Goal: Task Accomplishment & Management: Use online tool/utility

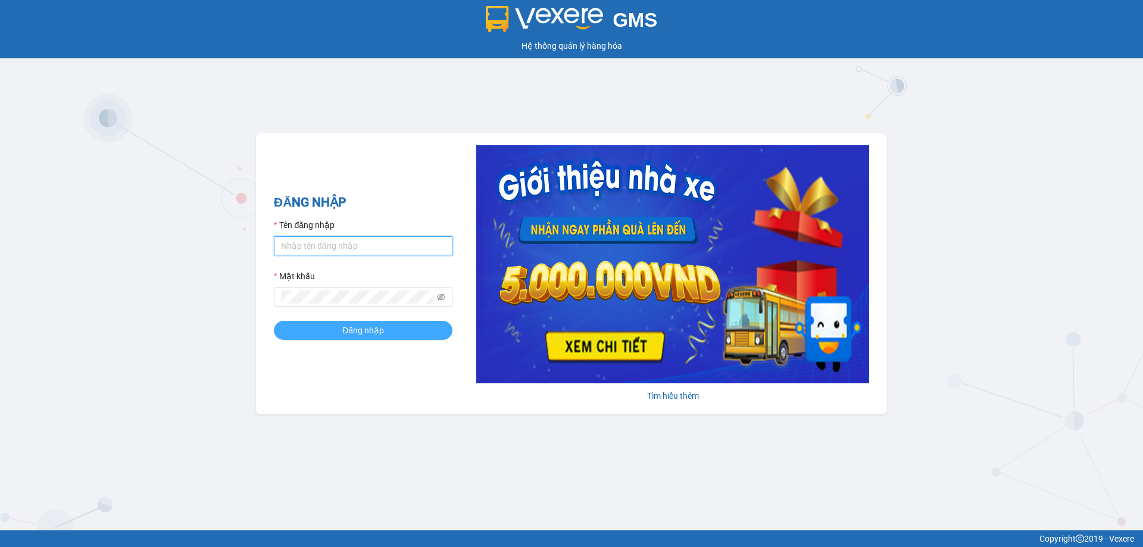
type input "trannc.tuanhung"
click at [339, 328] on button "Đăng nhập" at bounding box center [363, 330] width 179 height 19
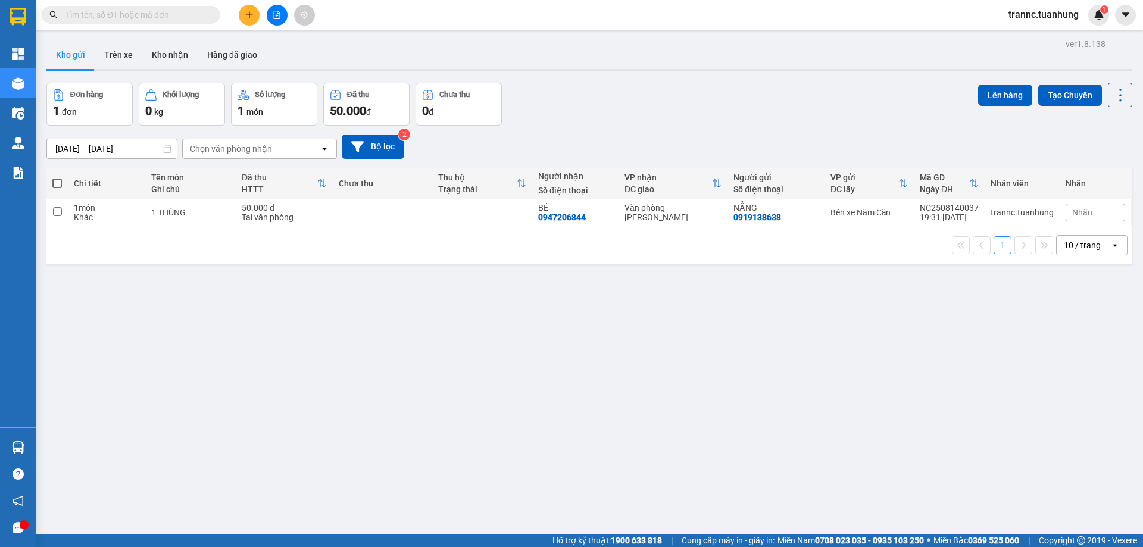
click at [202, 18] on input "text" at bounding box center [135, 14] width 140 height 13
click at [368, 219] on td at bounding box center [383, 212] width 100 height 27
checkbox input "true"
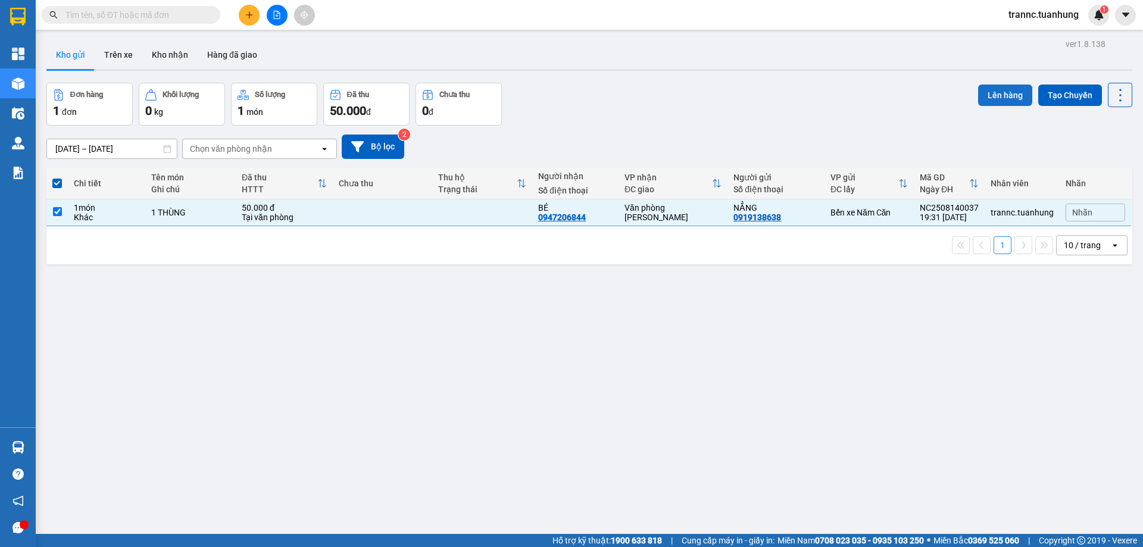
click at [980, 92] on button "Lên hàng" at bounding box center [1005, 95] width 54 height 21
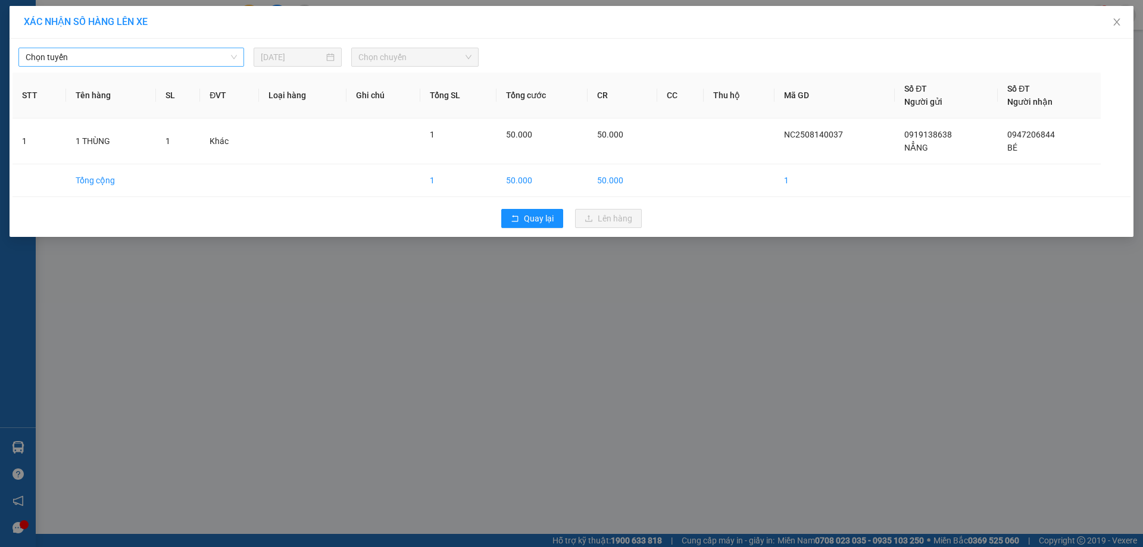
click at [161, 52] on span "Chọn tuyến" at bounding box center [131, 57] width 211 height 18
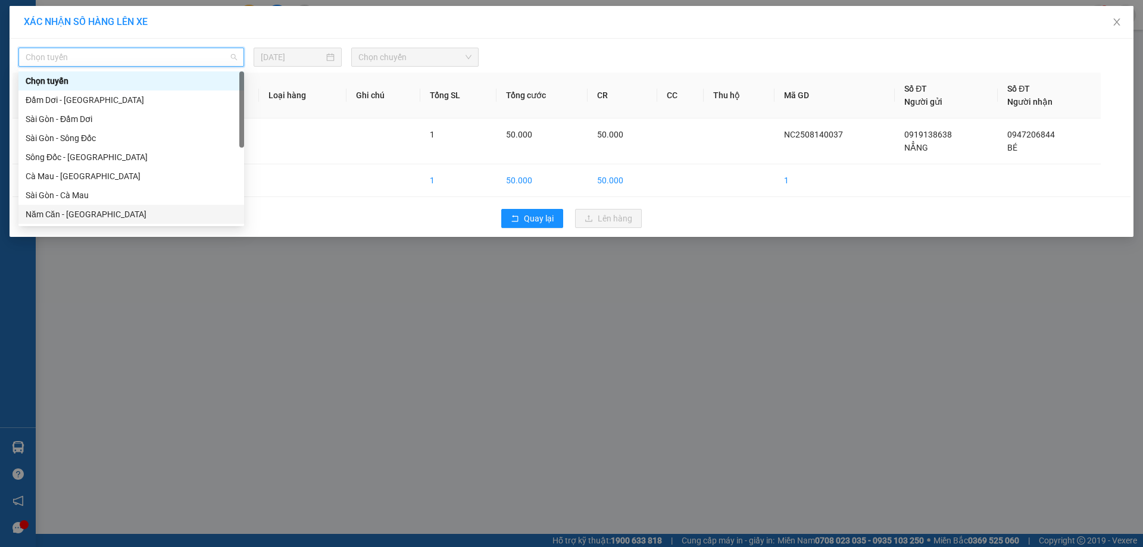
click at [68, 213] on div "Năm Căn - [GEOGRAPHIC_DATA]" at bounding box center [131, 214] width 211 height 13
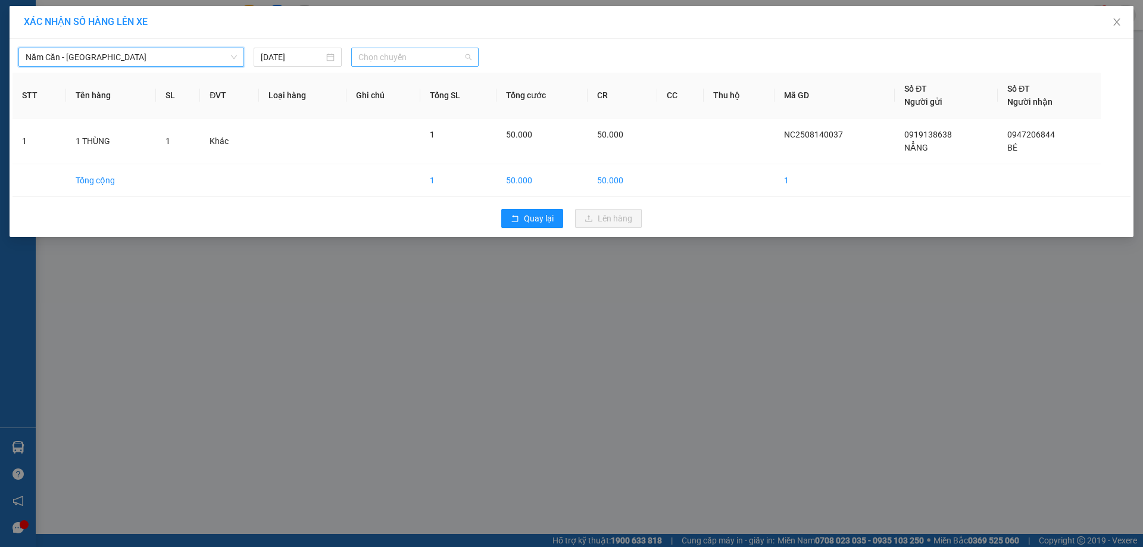
click at [431, 56] on span "Chọn chuyến" at bounding box center [414, 57] width 113 height 18
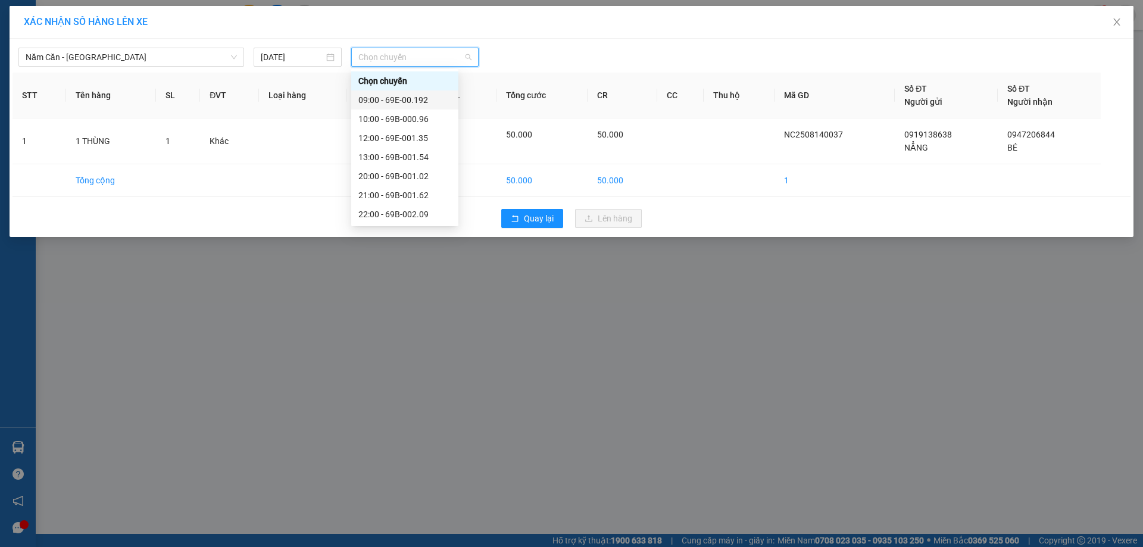
click at [426, 99] on div "09:00 - 69E-00.192" at bounding box center [404, 99] width 93 height 13
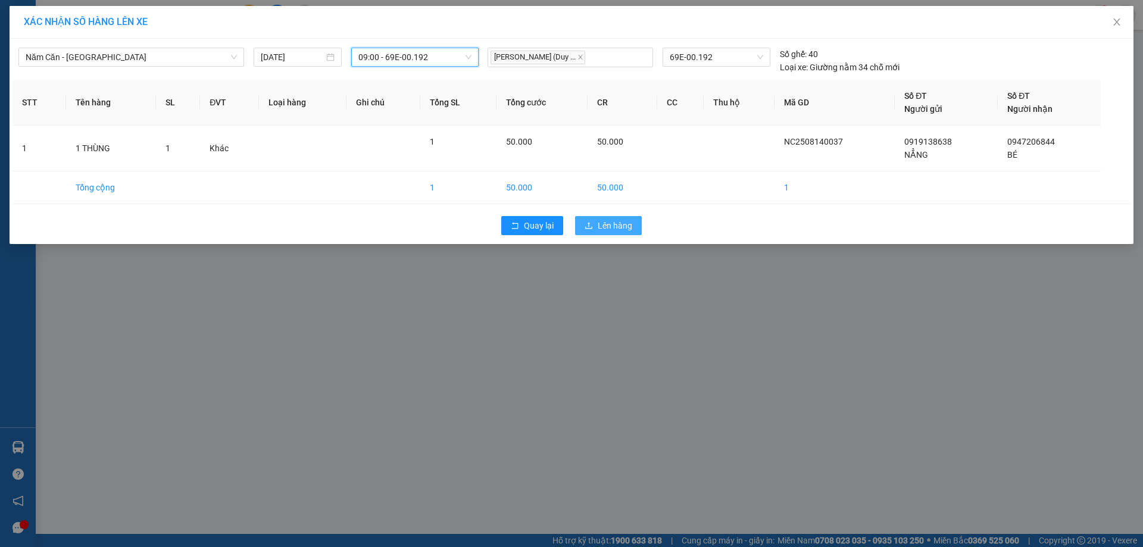
click at [628, 230] on span "Lên hàng" at bounding box center [615, 225] width 35 height 13
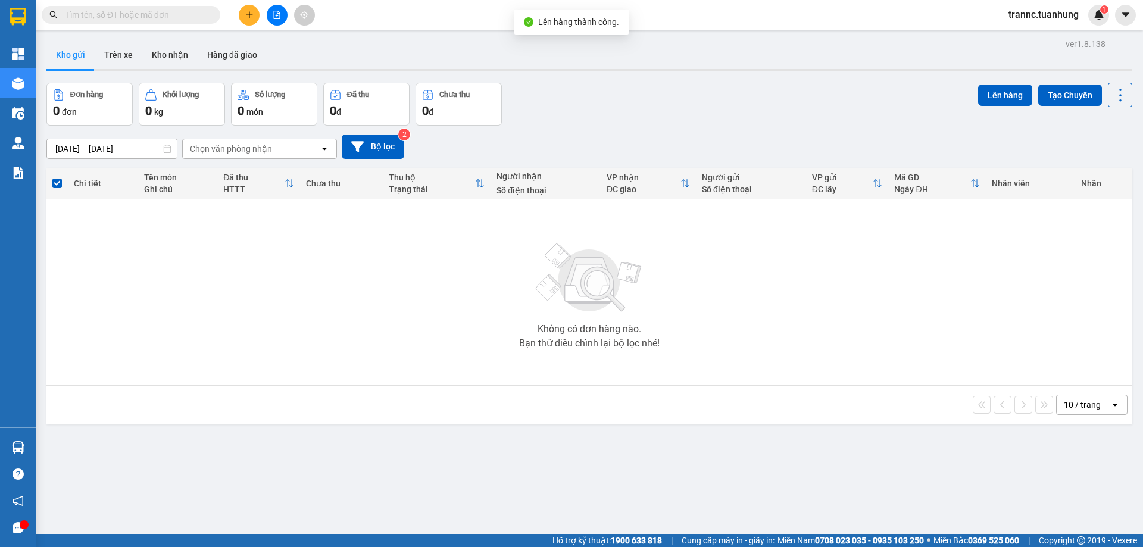
click at [192, 15] on input "text" at bounding box center [135, 14] width 140 height 13
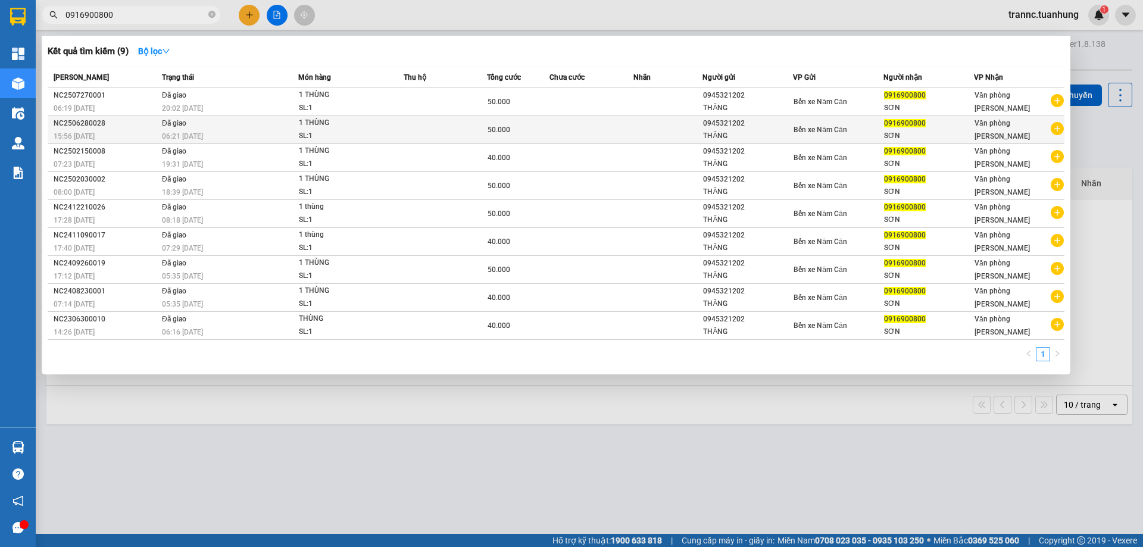
type input "0916900800"
click at [1058, 129] on icon "plus-circle" at bounding box center [1056, 128] width 13 height 13
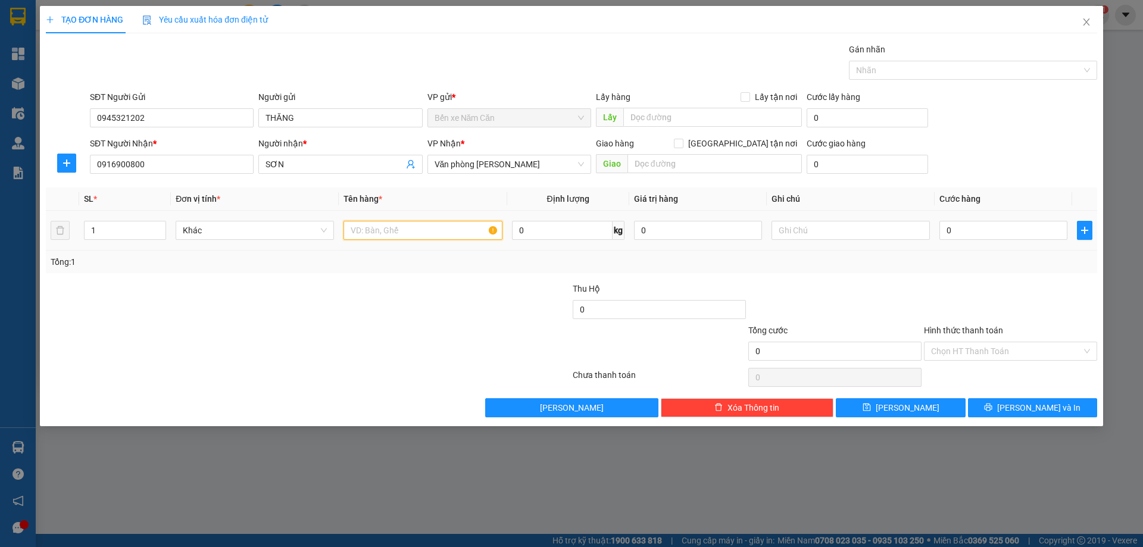
click at [410, 232] on input "text" at bounding box center [422, 230] width 158 height 19
type input "1 THÙNG"
click at [952, 229] on input "0" at bounding box center [1003, 230] width 128 height 19
type input "5"
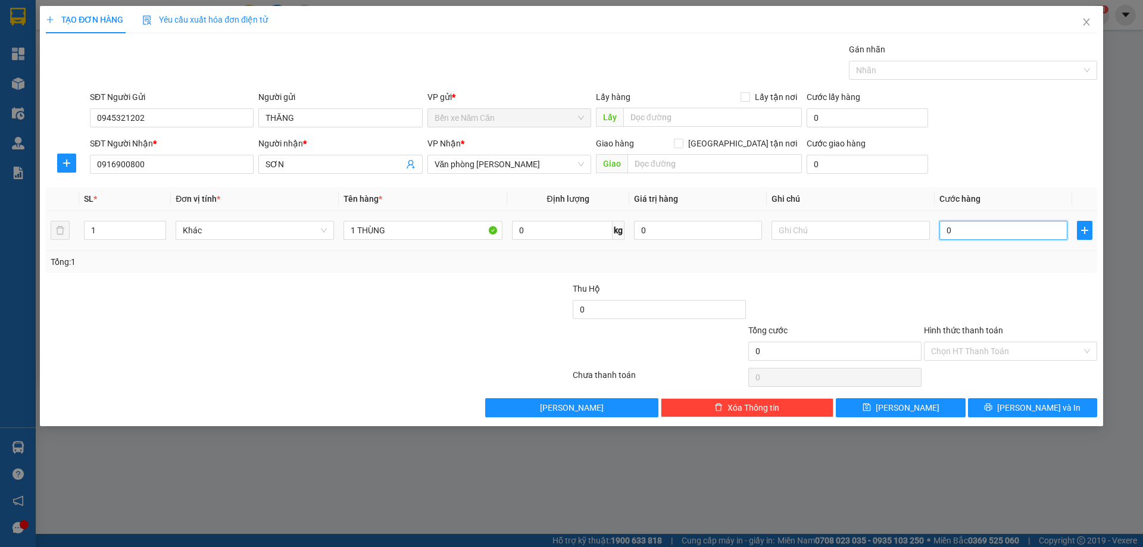
type input "5"
type input "50"
type input "50.000"
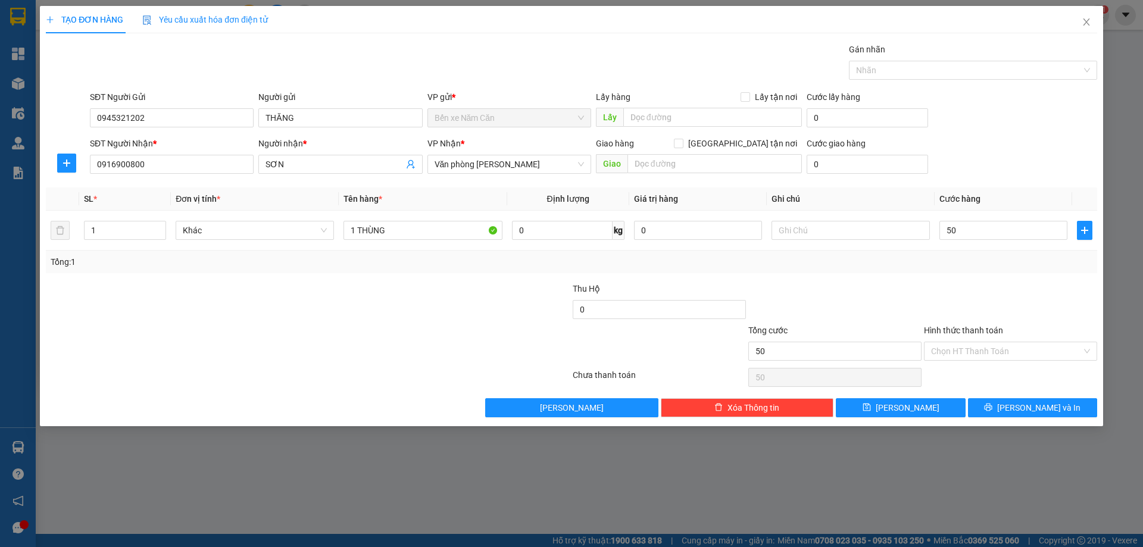
type input "50.000"
click at [964, 282] on div at bounding box center [1011, 303] width 176 height 42
click at [990, 349] on input "Hình thức thanh toán" at bounding box center [1006, 351] width 151 height 18
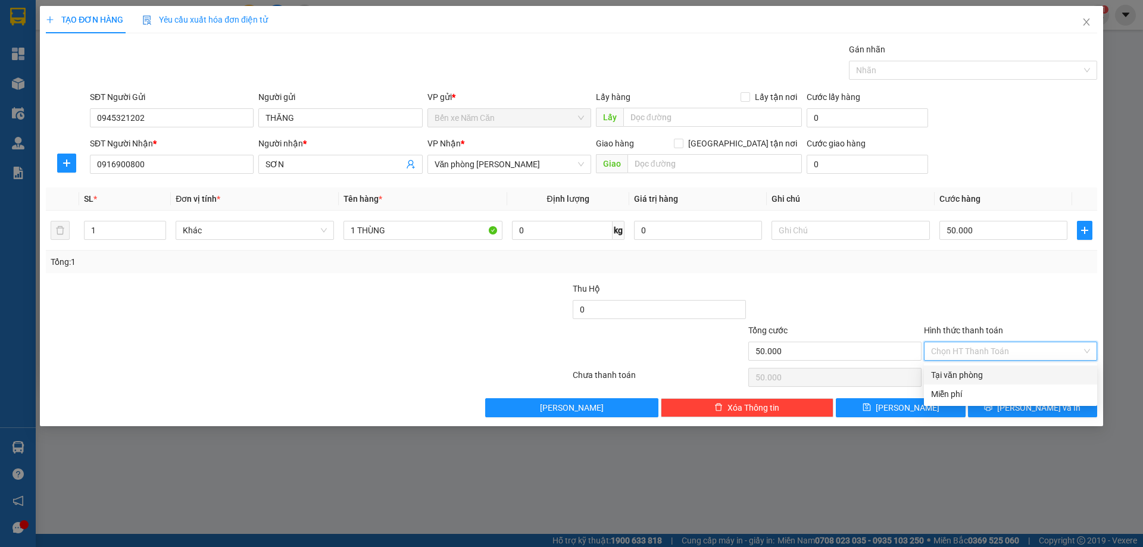
click at [987, 374] on div "Tại văn phòng" at bounding box center [1010, 374] width 159 height 13
type input "0"
click at [1000, 409] on button "[PERSON_NAME] và In" at bounding box center [1032, 407] width 129 height 19
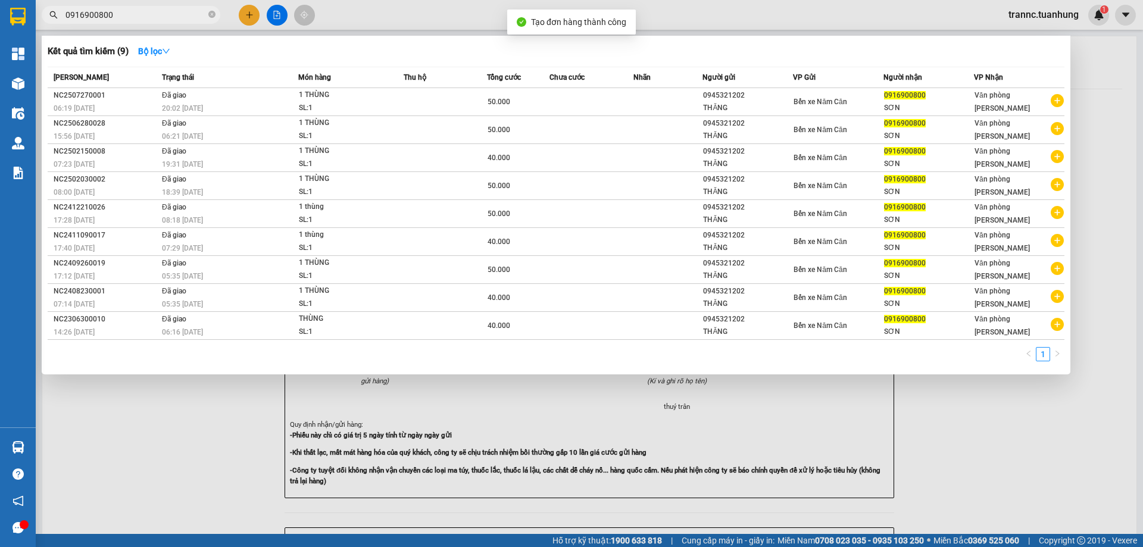
click at [1000, 409] on div at bounding box center [571, 273] width 1143 height 547
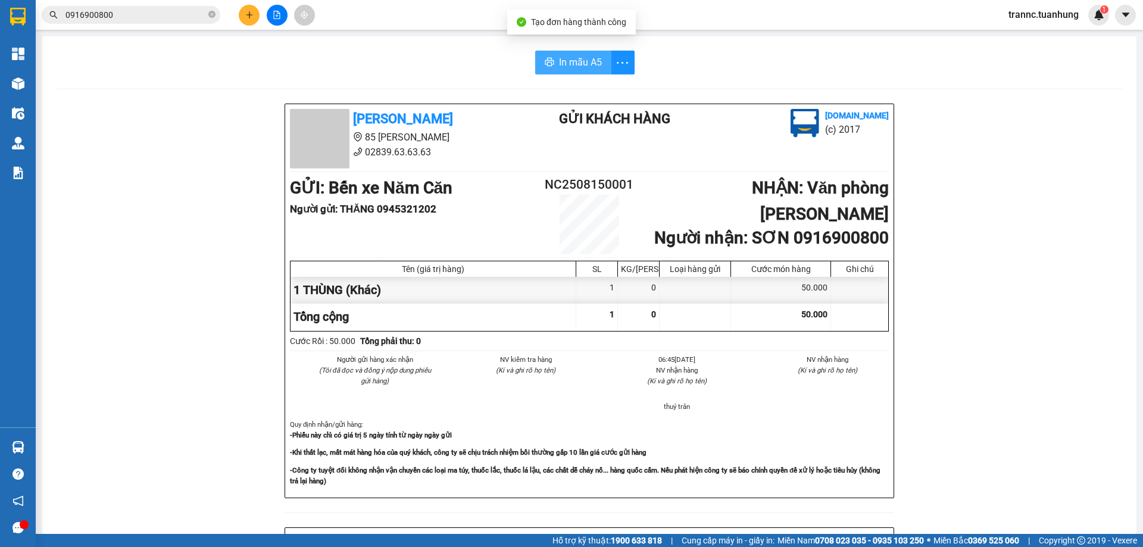
click at [591, 56] on span "In mẫu A5" at bounding box center [580, 62] width 43 height 15
click at [989, 337] on div "[PERSON_NAME] 85 [PERSON_NAME] Hoàng 02839.63.63.63 Gửi khách hàng [DOMAIN_NAME…" at bounding box center [589, 526] width 1065 height 845
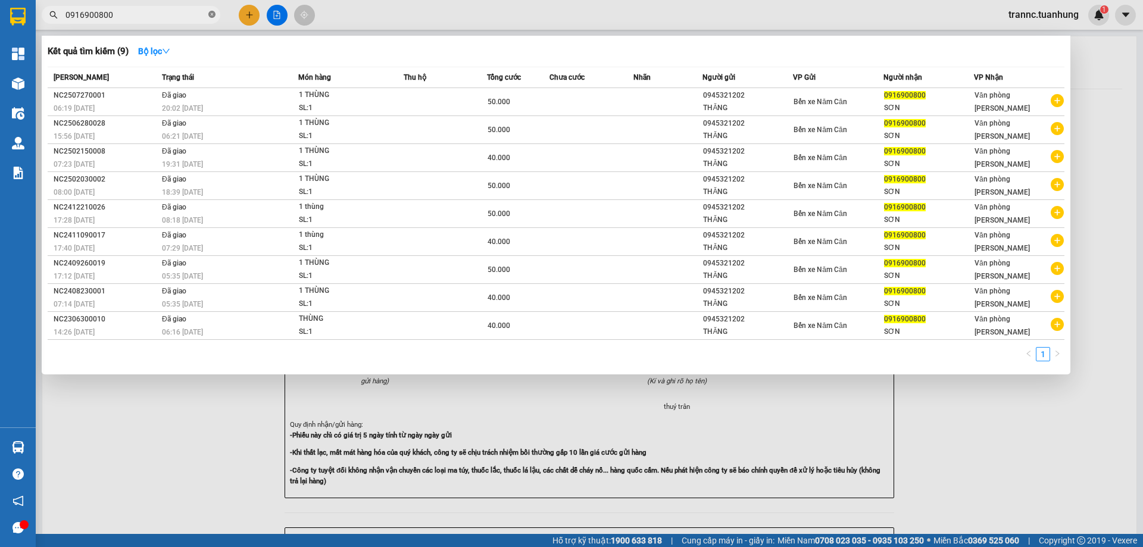
click at [209, 14] on icon "close-circle" at bounding box center [211, 14] width 7 height 7
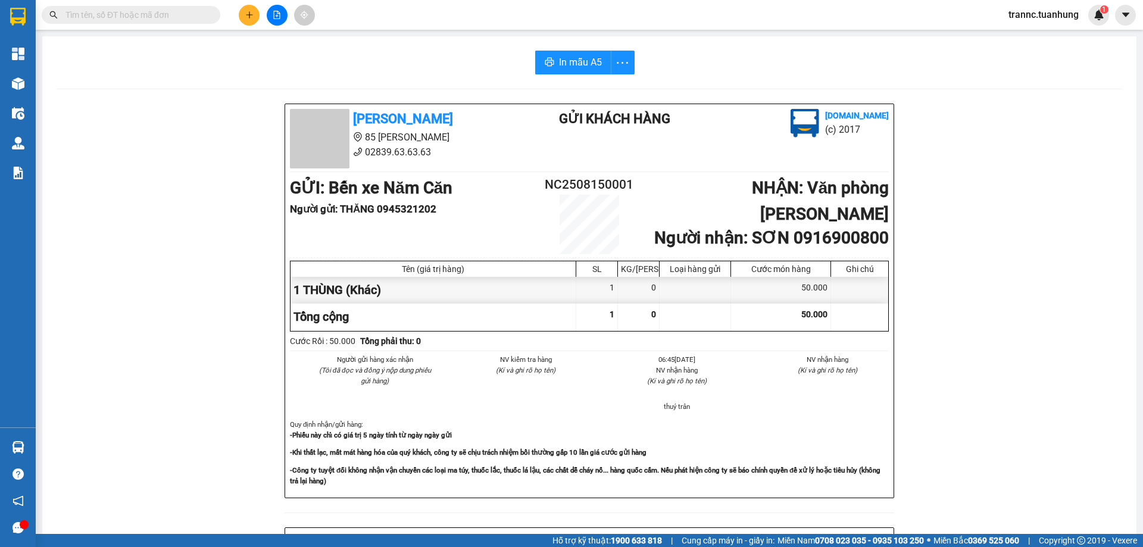
click at [252, 11] on icon "plus" at bounding box center [249, 15] width 8 height 8
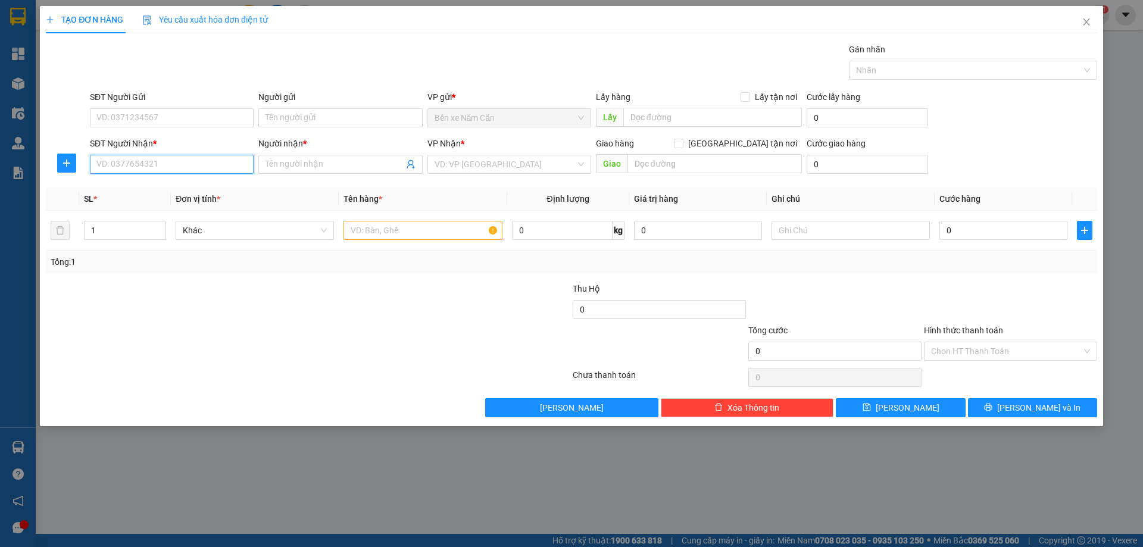
click at [129, 162] on input "SĐT Người Nhận *" at bounding box center [172, 164] width 164 height 19
type input "0387335538"
click at [319, 168] on input "Người nhận *" at bounding box center [333, 164] width 137 height 13
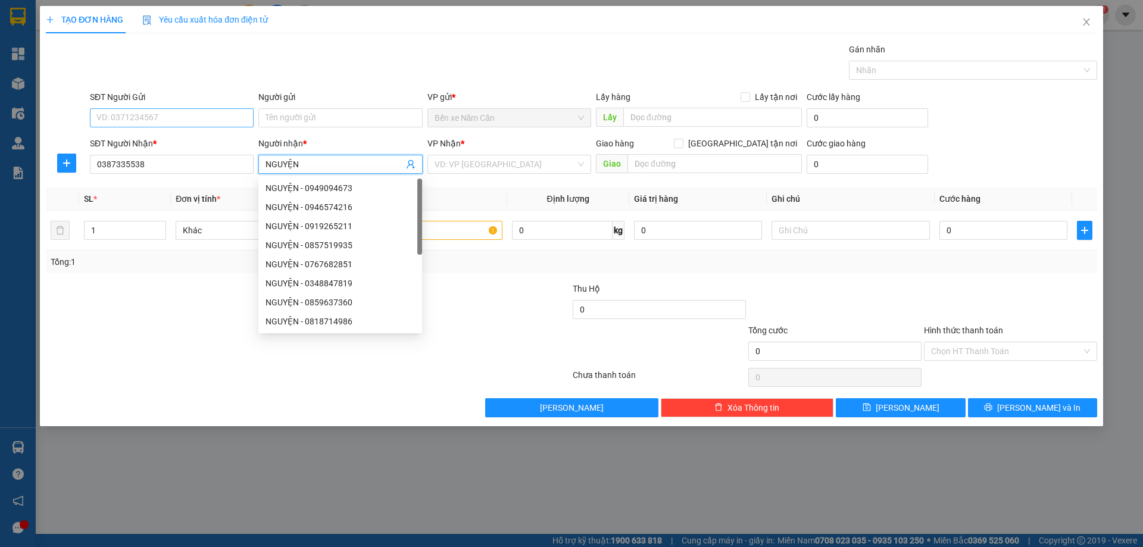
type input "NGUYỆN"
click at [179, 121] on input "SĐT Người Gửi" at bounding box center [172, 117] width 164 height 19
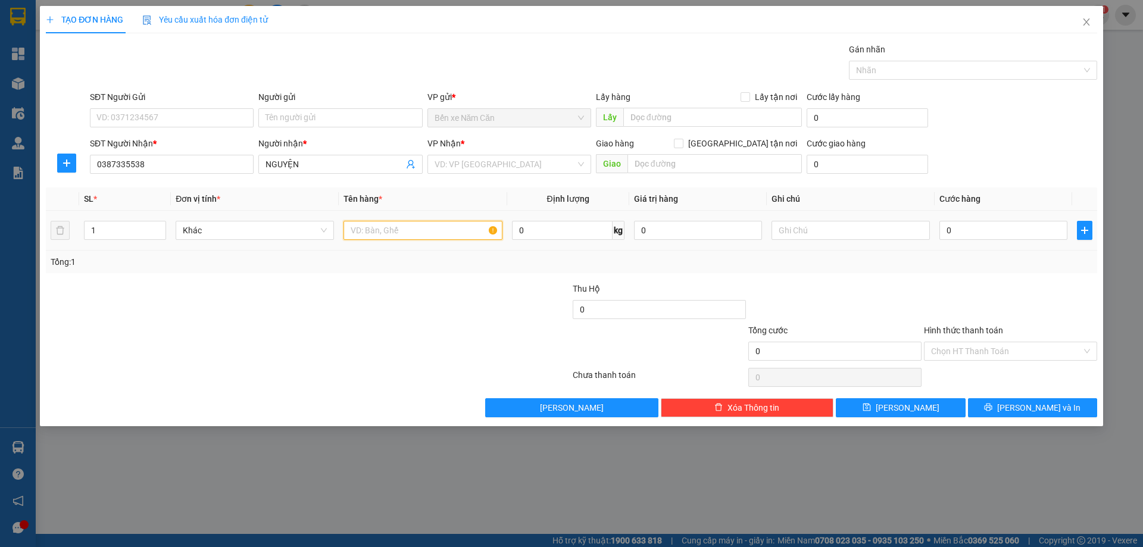
click at [355, 236] on input "text" at bounding box center [422, 230] width 158 height 19
type input "1 KIỆN"
click at [965, 233] on input "0" at bounding box center [1003, 230] width 128 height 19
type input "5"
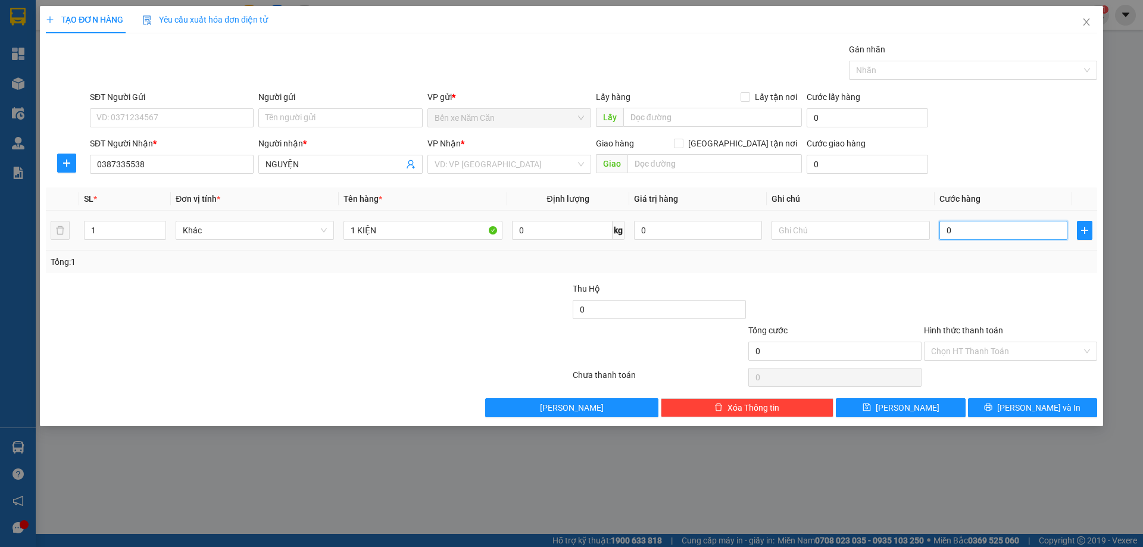
type input "5"
type input "50"
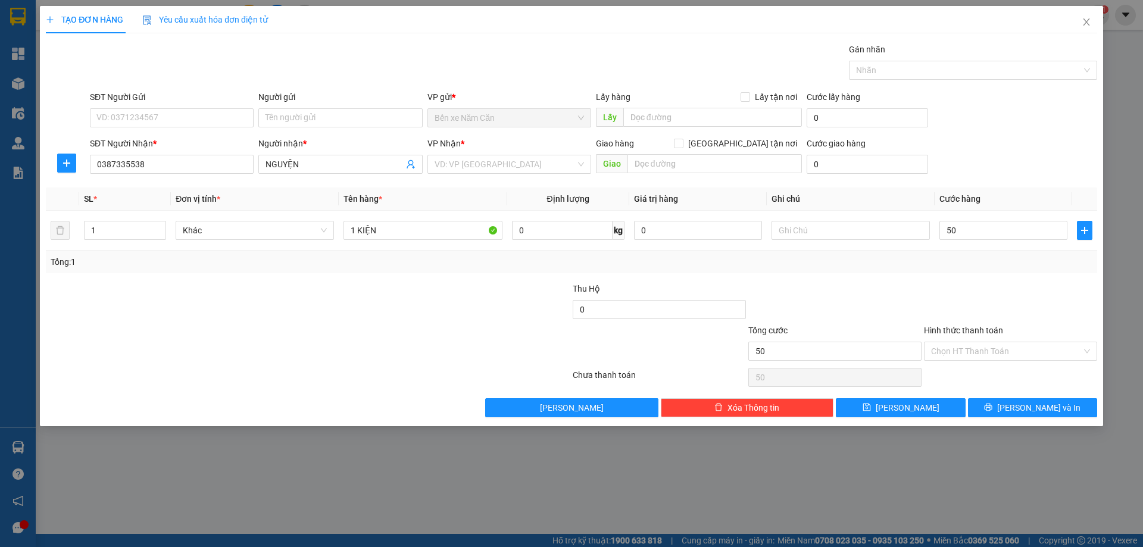
click at [964, 257] on div "Tổng: 1" at bounding box center [572, 261] width 1042 height 13
type input "50.000"
click at [458, 165] on input "search" at bounding box center [504, 164] width 141 height 18
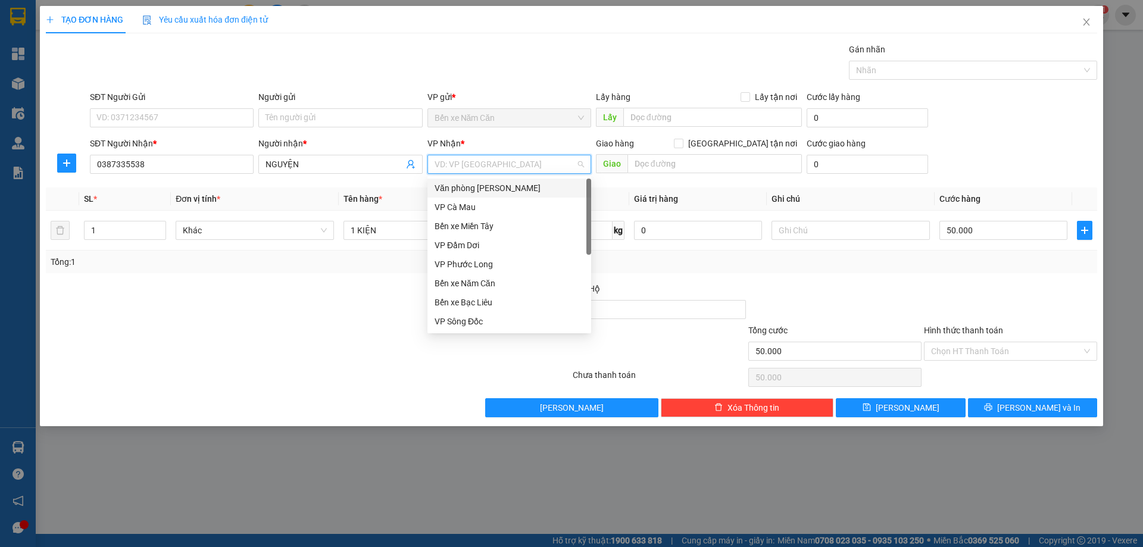
click at [503, 189] on div "Văn phòng [PERSON_NAME]" at bounding box center [508, 188] width 149 height 13
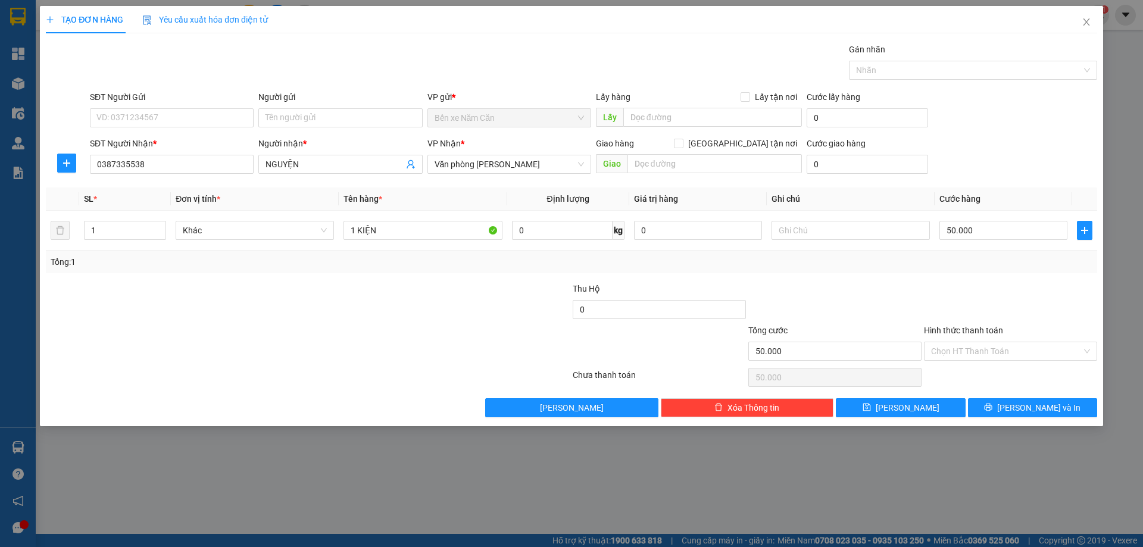
click at [168, 128] on div "SĐT Người Gửi VD: 0371234567" at bounding box center [172, 111] width 164 height 42
click at [166, 119] on input "SĐT Người Gửi" at bounding box center [172, 117] width 164 height 19
type input "0357367026"
click at [289, 115] on input "Người gửi" at bounding box center [340, 117] width 164 height 19
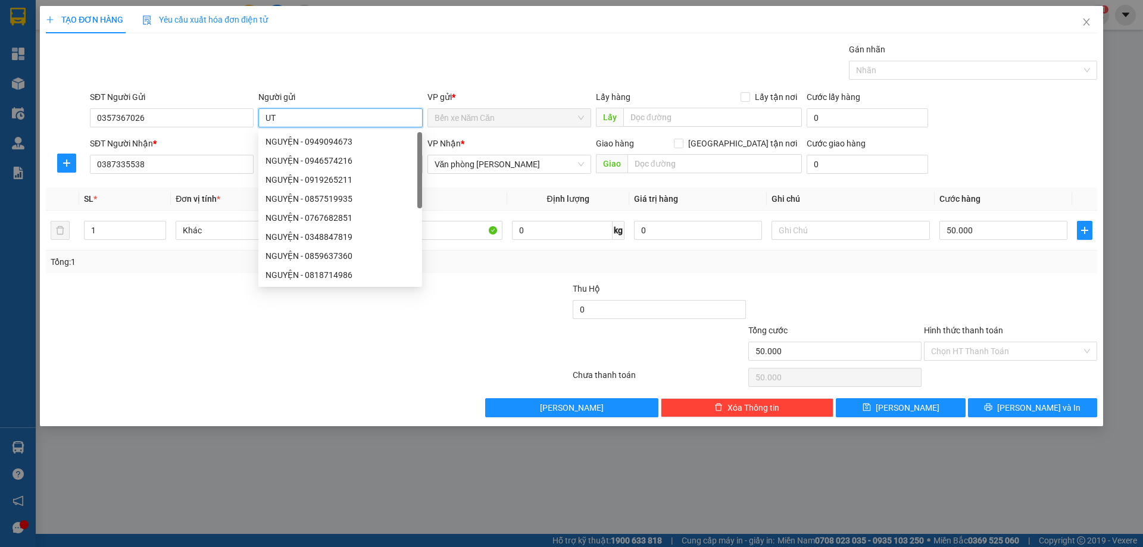
type input "U"
type input "ÚT LỚN"
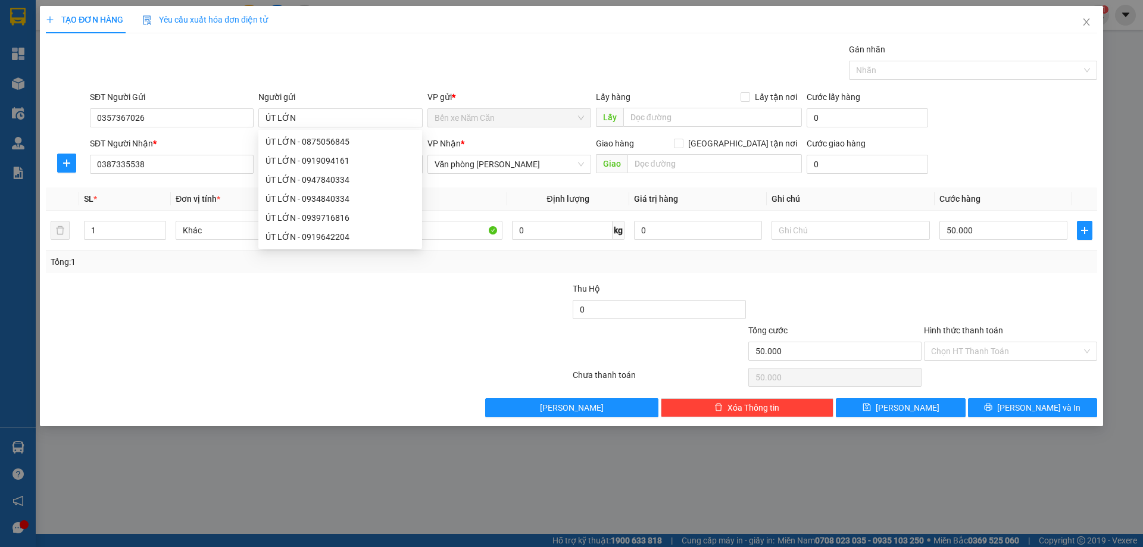
click at [892, 278] on div "Transit Pickup Surcharge Ids Transit Deliver Surcharge Ids Transit Deliver Surc…" at bounding box center [571, 230] width 1051 height 374
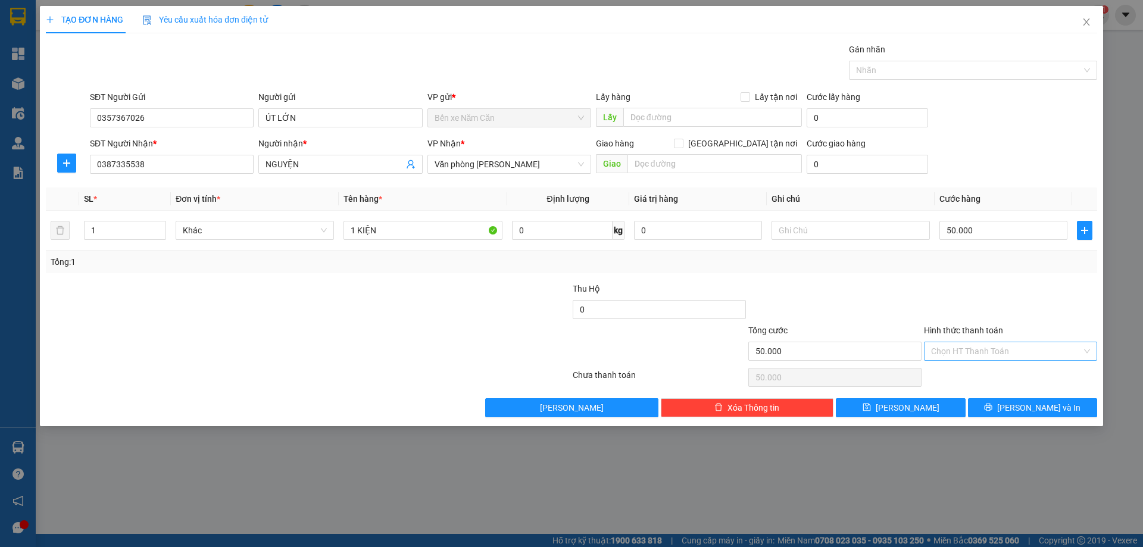
click at [986, 346] on input "Hình thức thanh toán" at bounding box center [1006, 351] width 151 height 18
click at [986, 369] on div "Tại văn phòng" at bounding box center [1010, 374] width 159 height 13
type input "0"
click at [1024, 408] on span "[PERSON_NAME] và In" at bounding box center [1038, 407] width 83 height 13
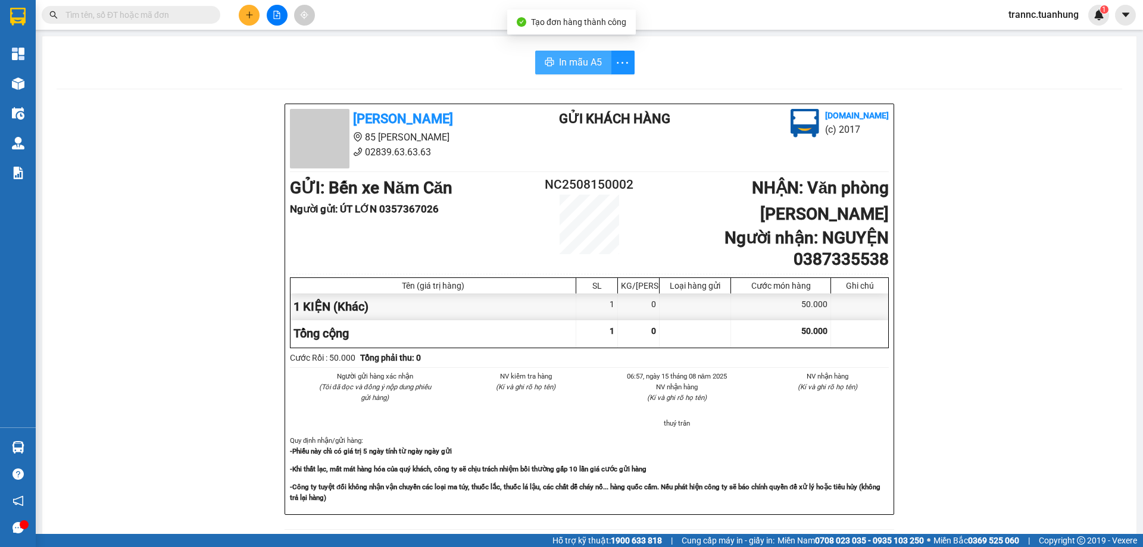
click at [586, 55] on span "In mẫu A5" at bounding box center [580, 62] width 43 height 15
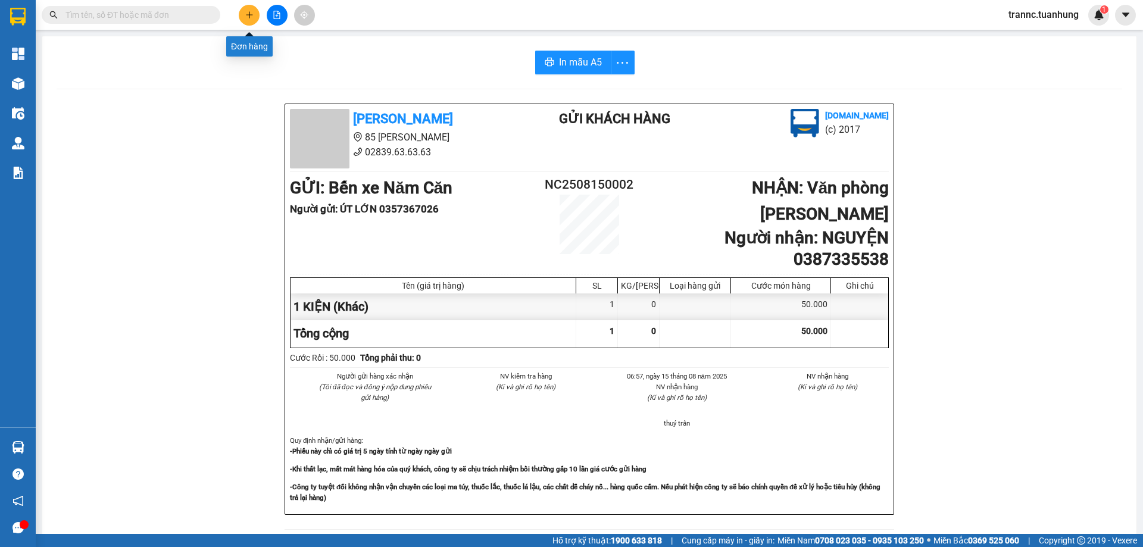
click at [248, 17] on icon "plus" at bounding box center [249, 15] width 8 height 8
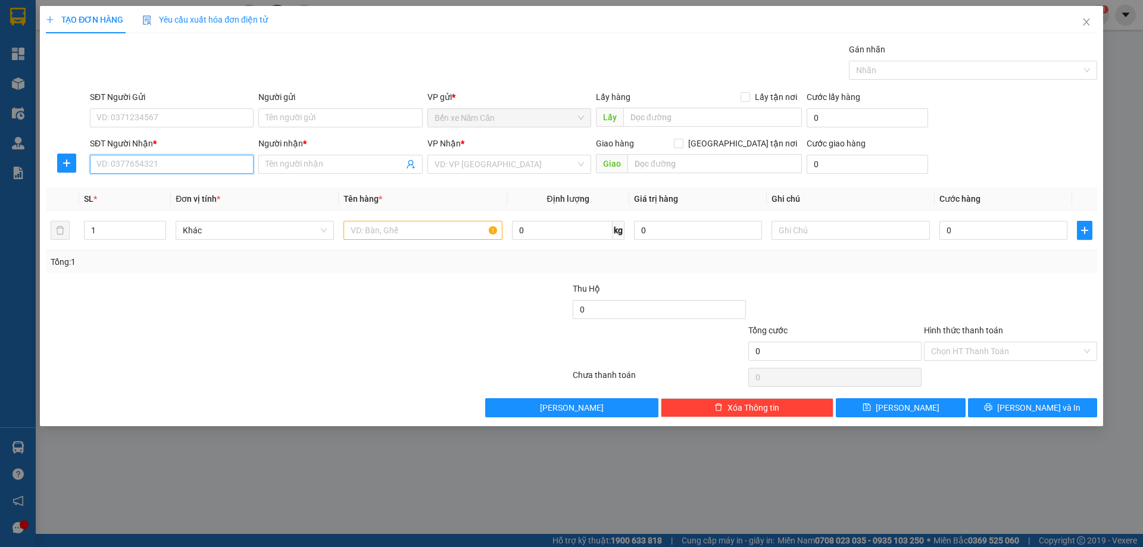
click at [176, 162] on input "SĐT Người Nhận *" at bounding box center [172, 164] width 164 height 19
click at [362, 233] on input "text" at bounding box center [422, 230] width 158 height 19
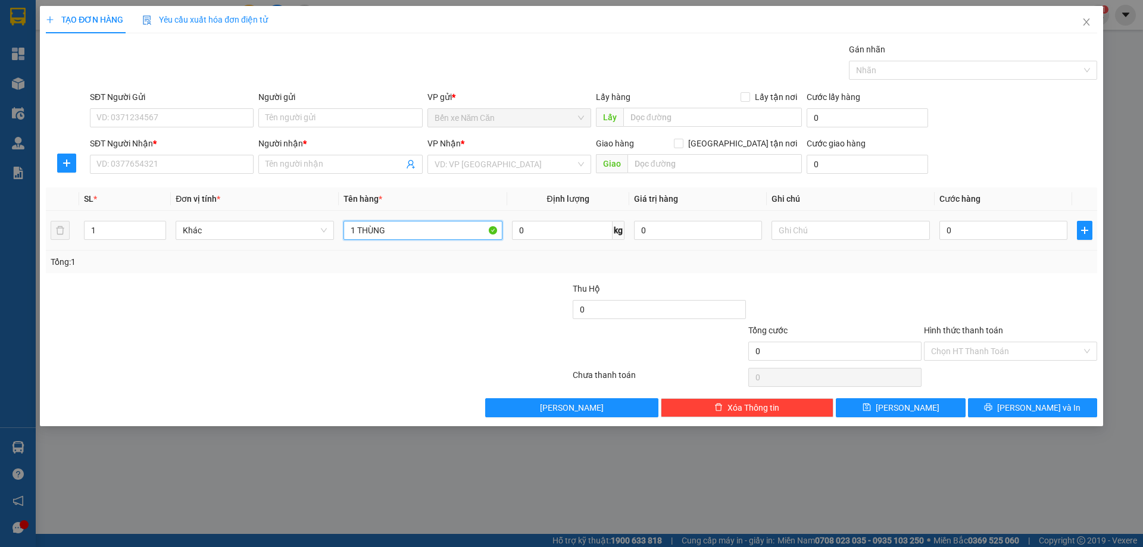
type input "1 THÙNG"
click at [962, 218] on div "0" at bounding box center [1003, 230] width 128 height 24
click at [958, 230] on input "0" at bounding box center [1003, 230] width 128 height 19
type input "5"
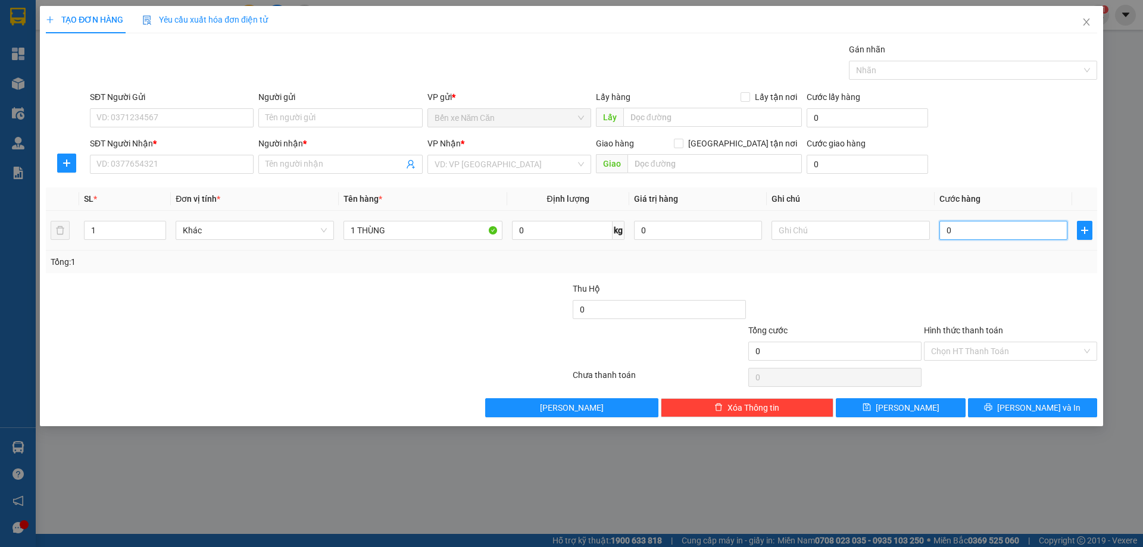
type input "5"
type input "50"
type input "50.000"
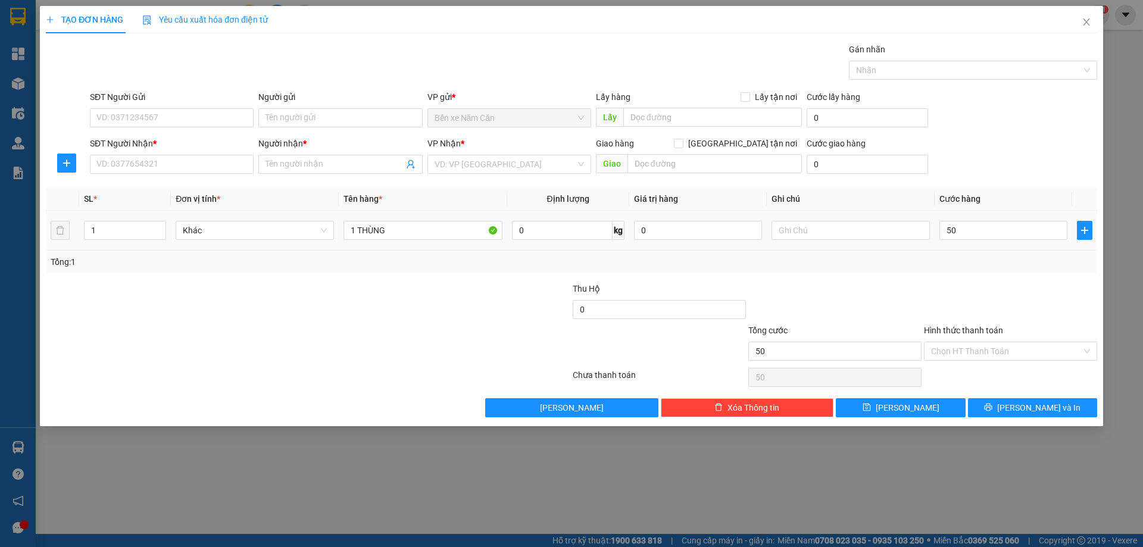
type input "50.000"
click at [951, 257] on div "Tổng: 1" at bounding box center [572, 261] width 1042 height 13
click at [167, 151] on div "SĐT Người Nhận *" at bounding box center [172, 146] width 164 height 18
click at [156, 170] on input "SĐT Người Nhận *" at bounding box center [172, 164] width 164 height 19
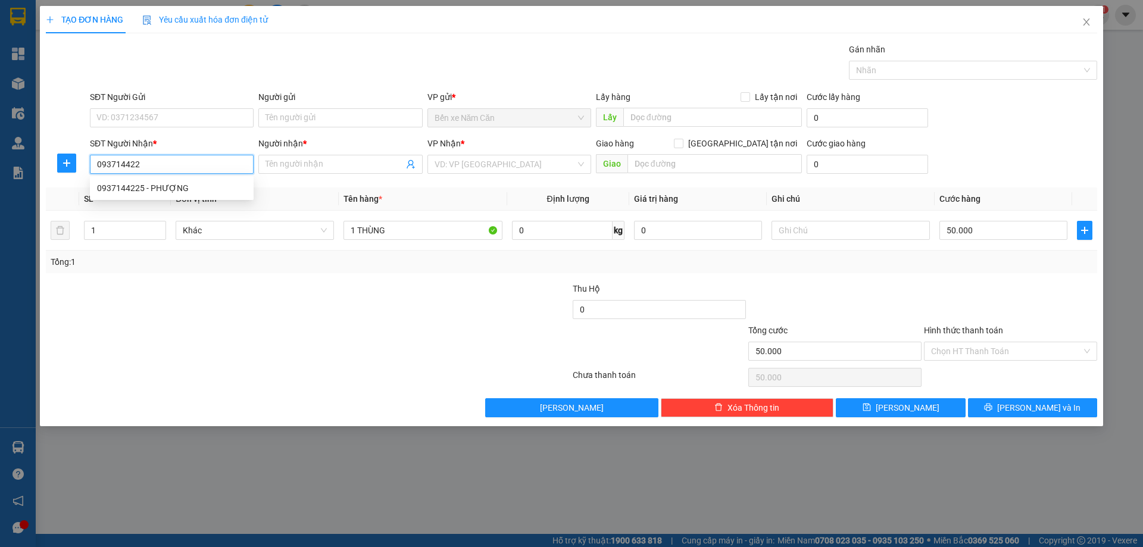
type input "0937144225"
click at [163, 186] on div "0937144225 - PHƯỢNG" at bounding box center [171, 188] width 149 height 13
type input "PHƯỢNG"
type input "0937144225"
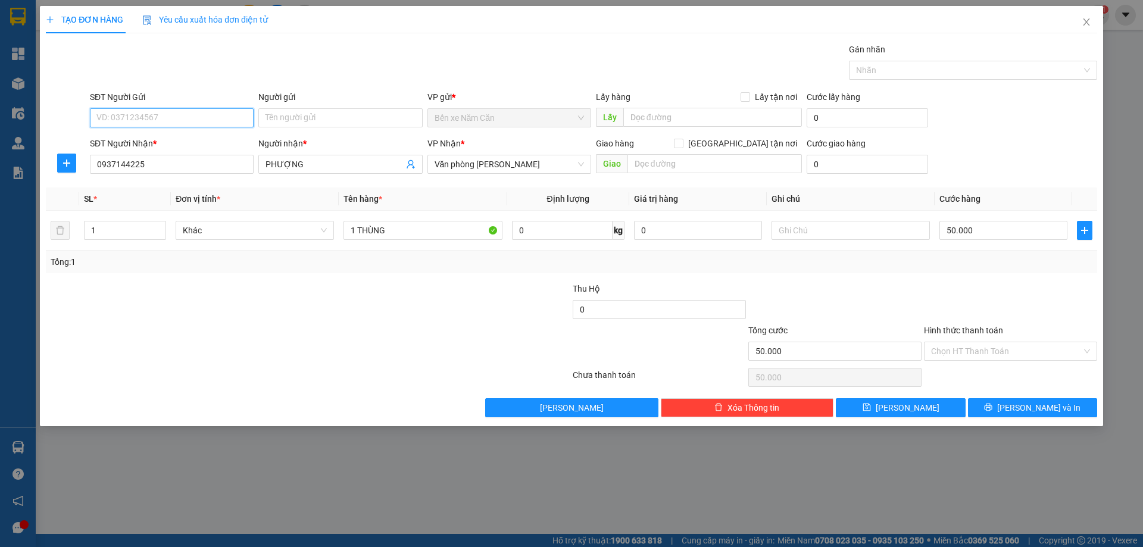
click at [157, 126] on input "SĐT Người Gửi" at bounding box center [172, 117] width 164 height 19
click at [157, 140] on div "0868879905 - A TỰA" at bounding box center [171, 141] width 149 height 13
type input "0868879905"
type input "A TỰA"
click at [992, 348] on input "Hình thức thanh toán" at bounding box center [1006, 351] width 151 height 18
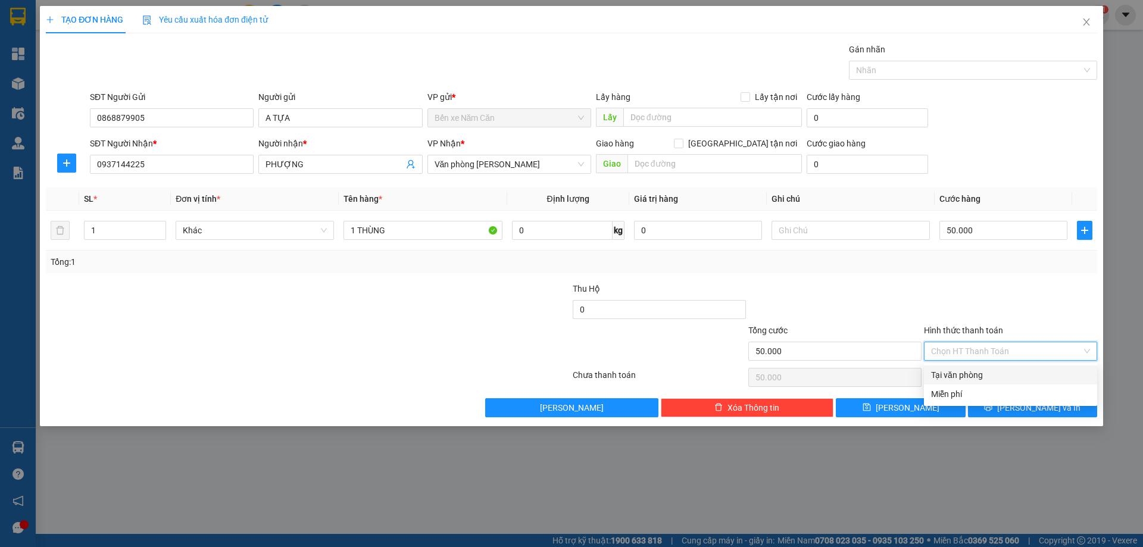
click at [986, 372] on div "Tại văn phòng" at bounding box center [1010, 374] width 159 height 13
type input "0"
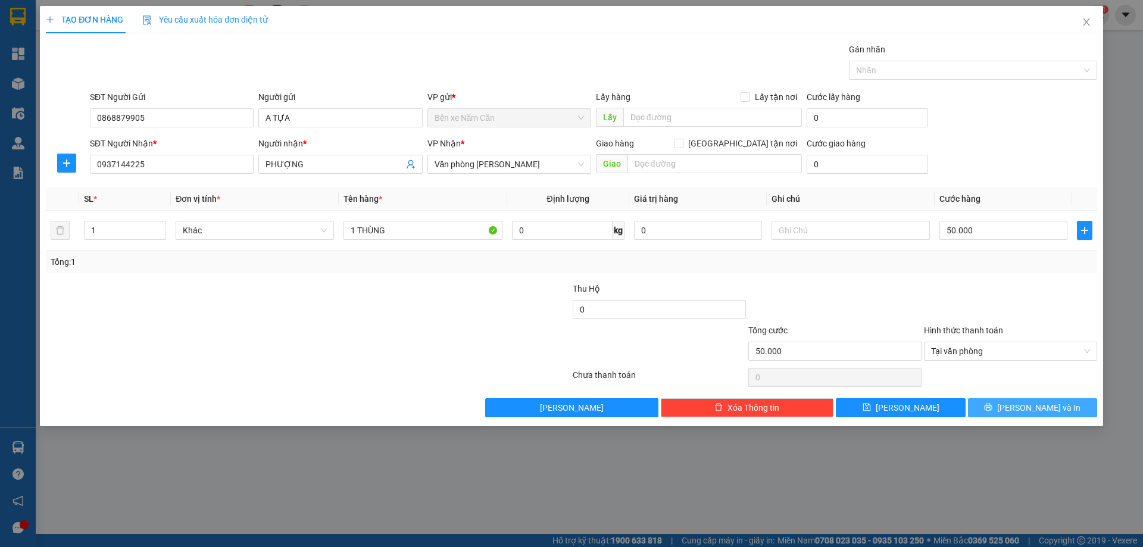
click at [1021, 406] on button "[PERSON_NAME] và In" at bounding box center [1032, 407] width 129 height 19
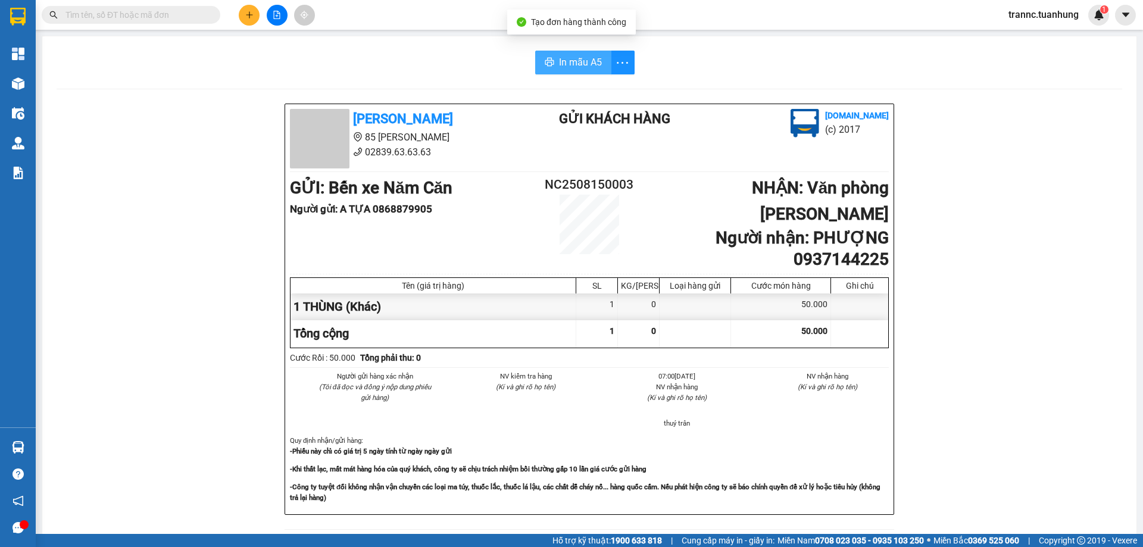
click at [586, 62] on span "In mẫu A5" at bounding box center [580, 62] width 43 height 15
click at [186, 18] on input "text" at bounding box center [135, 14] width 140 height 13
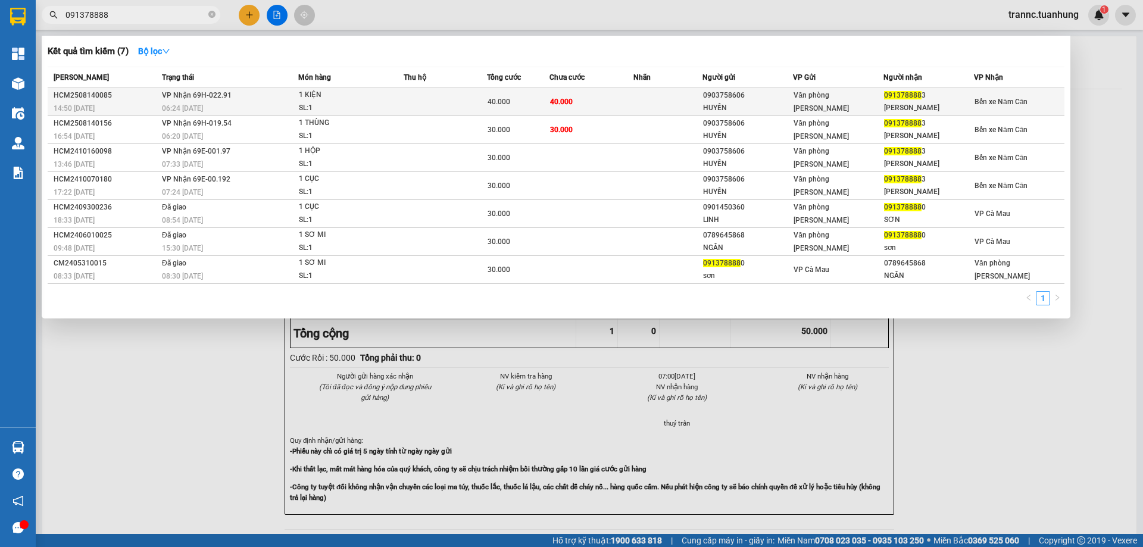
type input "091378888"
click at [374, 93] on div "1 KIỆN" at bounding box center [343, 95] width 89 height 13
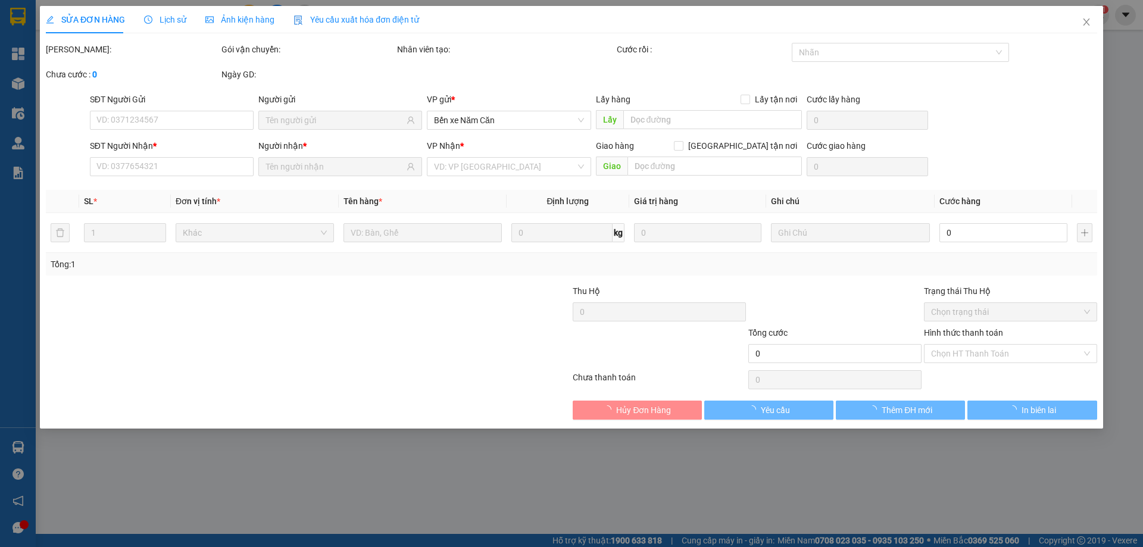
type input "0903758606"
type input "HUYỀN"
type input "0913788883"
type input "[PERSON_NAME]"
type input "40.000"
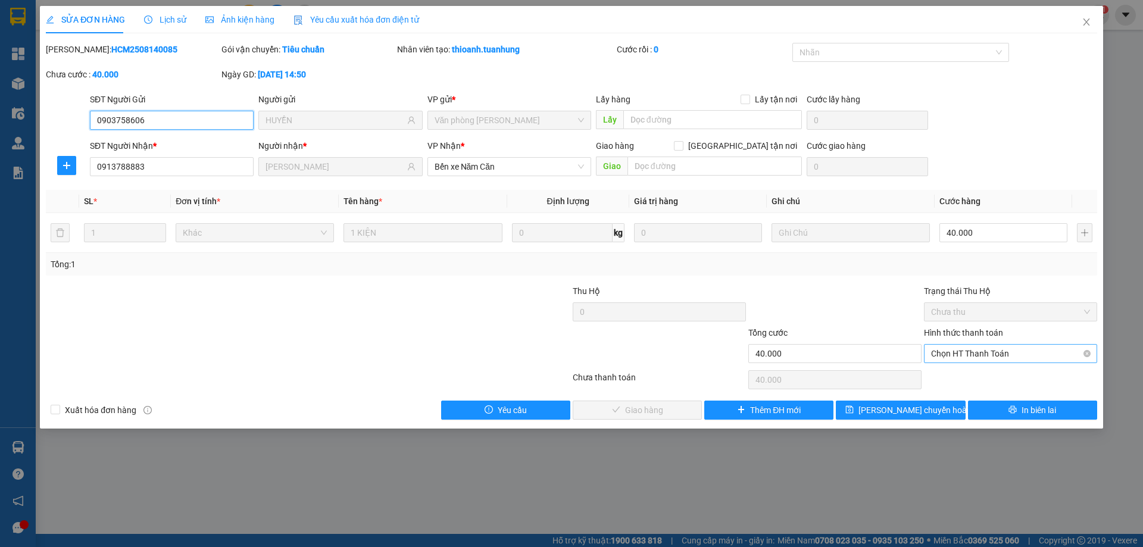
click at [953, 359] on span "Chọn HT Thanh Toán" at bounding box center [1010, 354] width 159 height 18
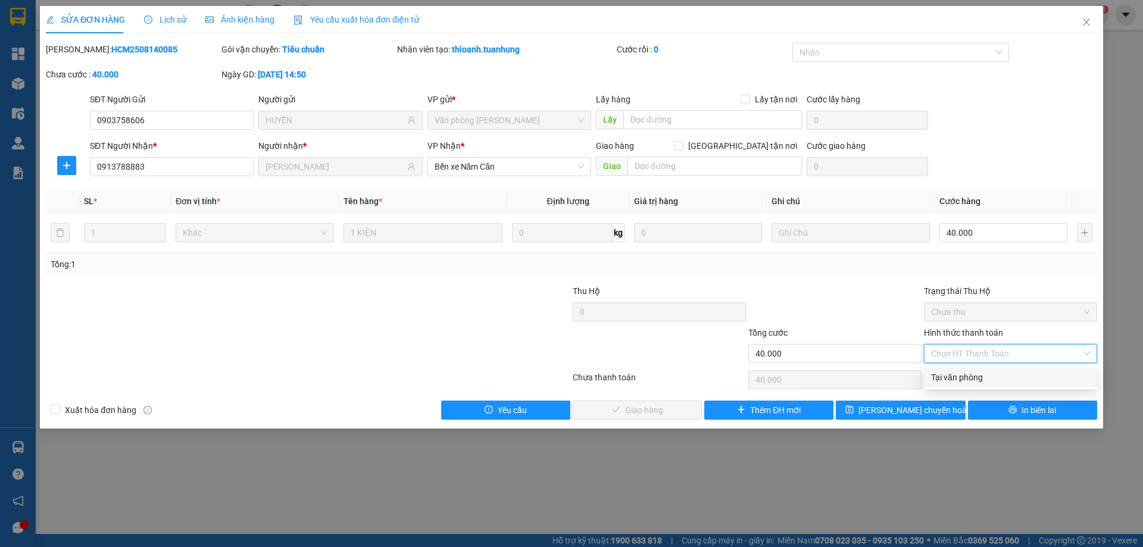
click at [951, 375] on div "Tại văn phòng" at bounding box center [1010, 377] width 159 height 13
type input "0"
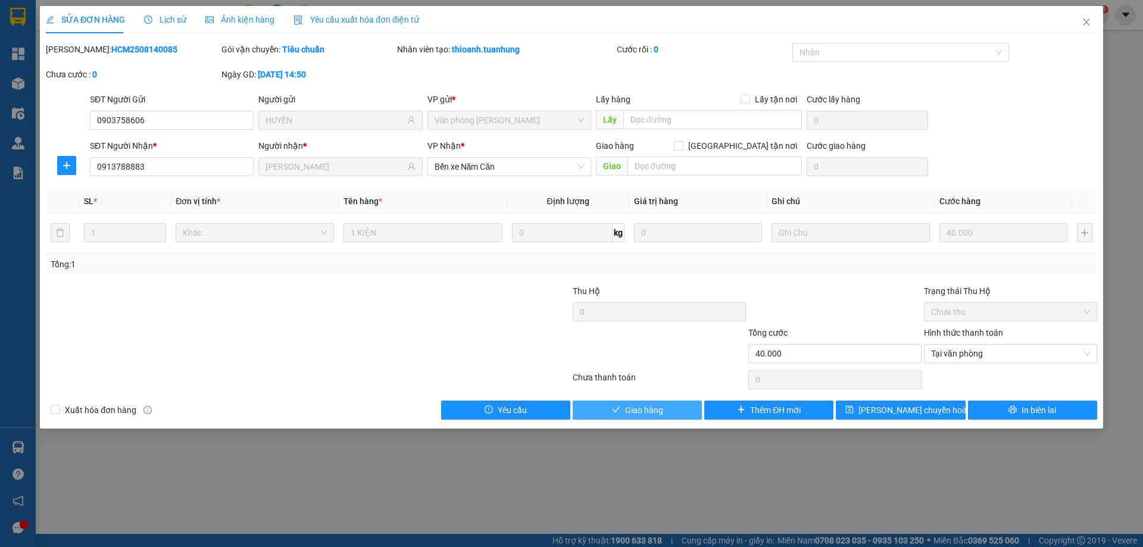
click at [640, 408] on span "Giao hàng" at bounding box center [644, 410] width 38 height 13
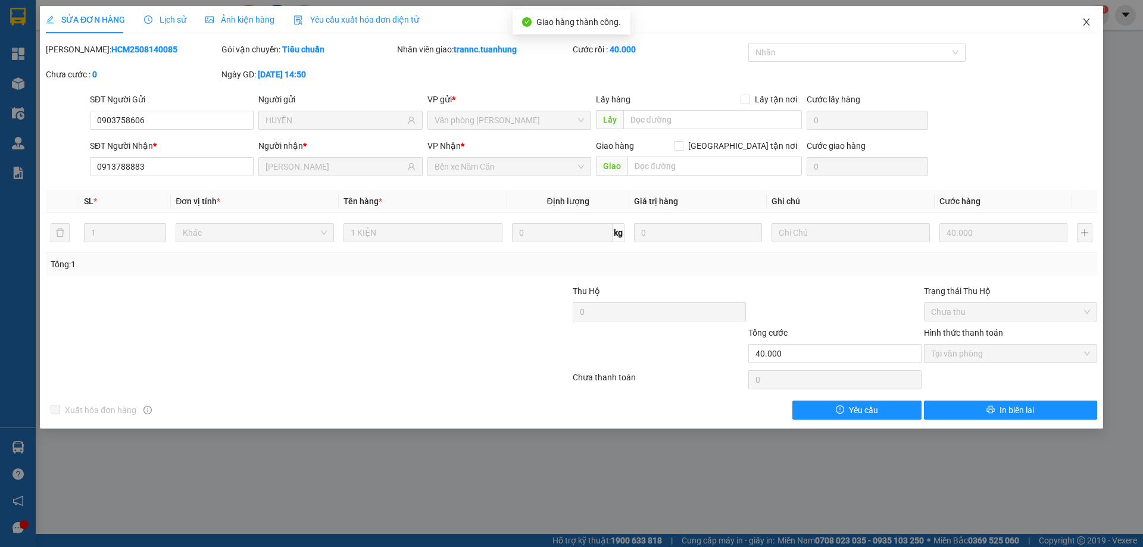
drag, startPoint x: 640, startPoint y: 408, endPoint x: 1085, endPoint y: 26, distance: 585.8
click at [1085, 26] on icon "close" at bounding box center [1086, 22] width 10 height 10
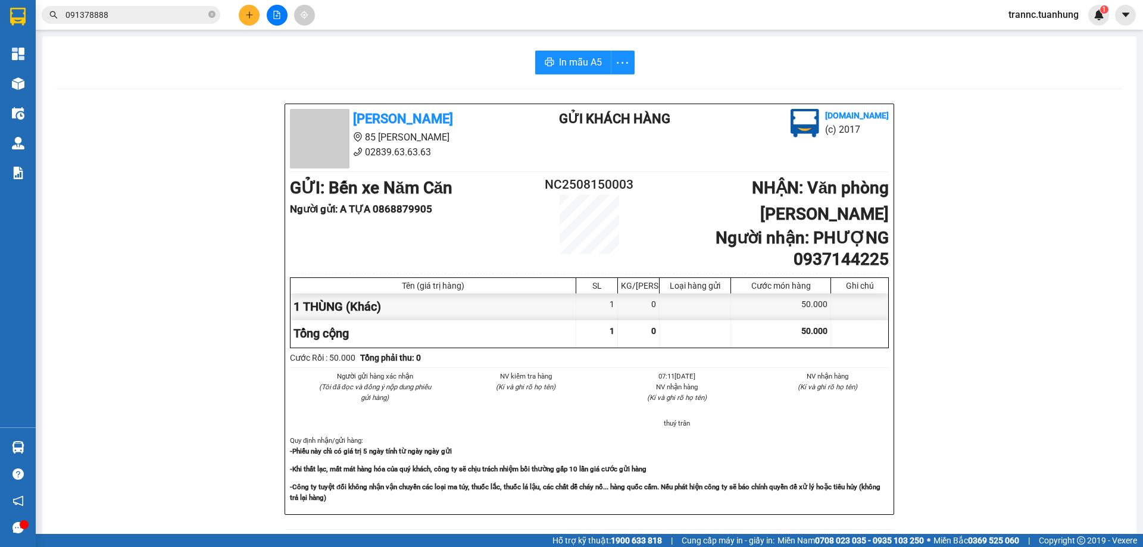
click at [150, 13] on input "091378888" at bounding box center [135, 14] width 140 height 13
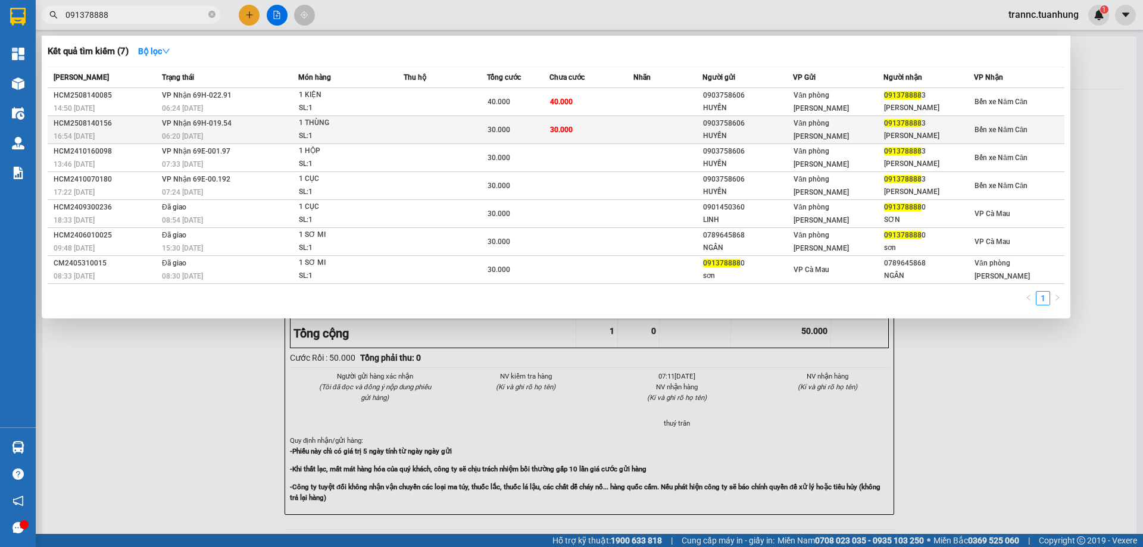
click at [536, 128] on div "30.000" at bounding box center [517, 129] width 61 height 13
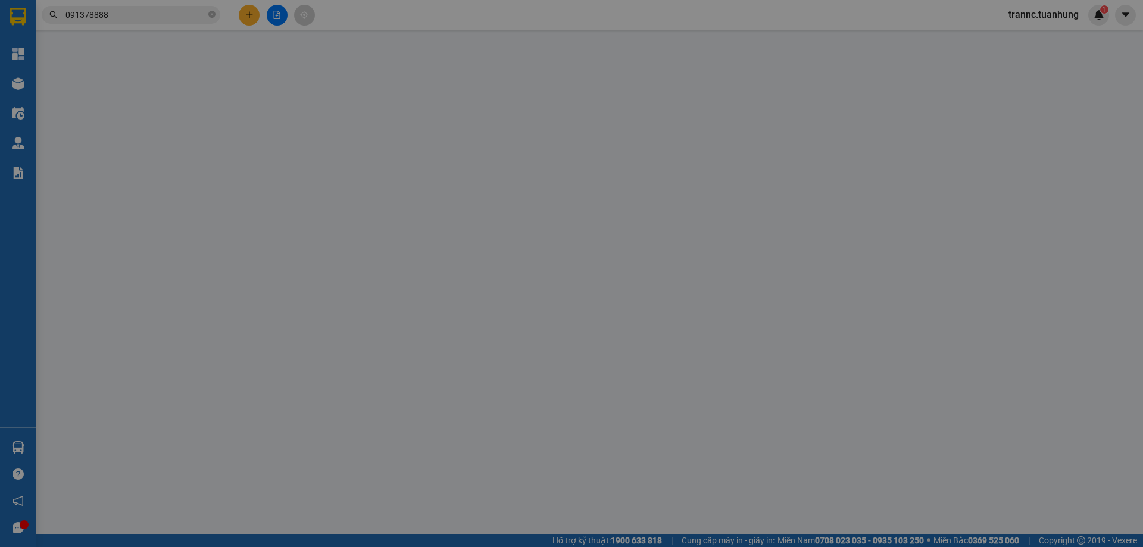
type input "0903758606"
type input "HUYỀN"
type input "0913788883"
type input "[PERSON_NAME]"
type input "30.000"
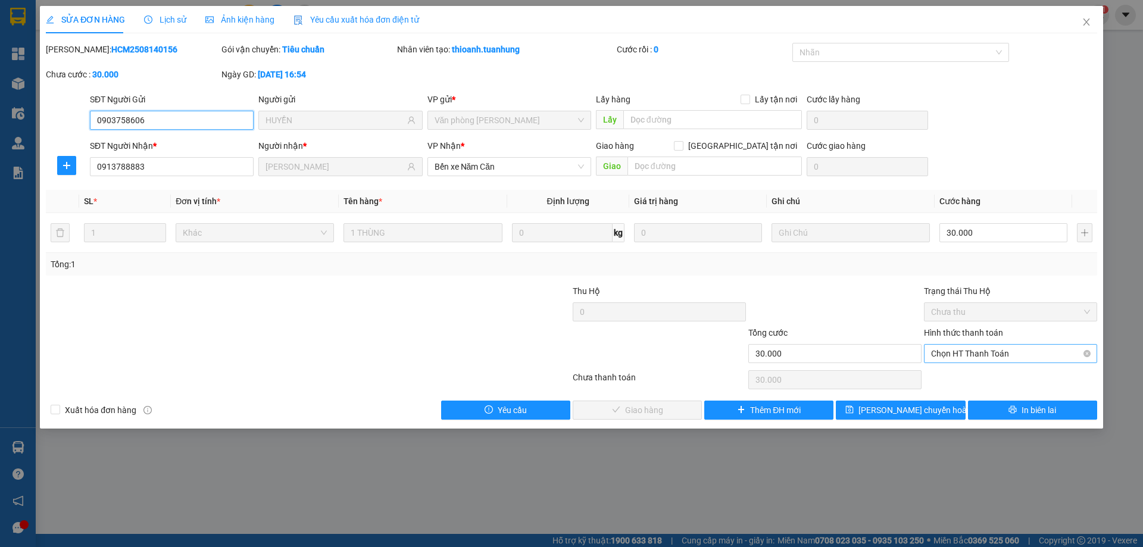
click at [939, 349] on span "Chọn HT Thanh Toán" at bounding box center [1010, 354] width 159 height 18
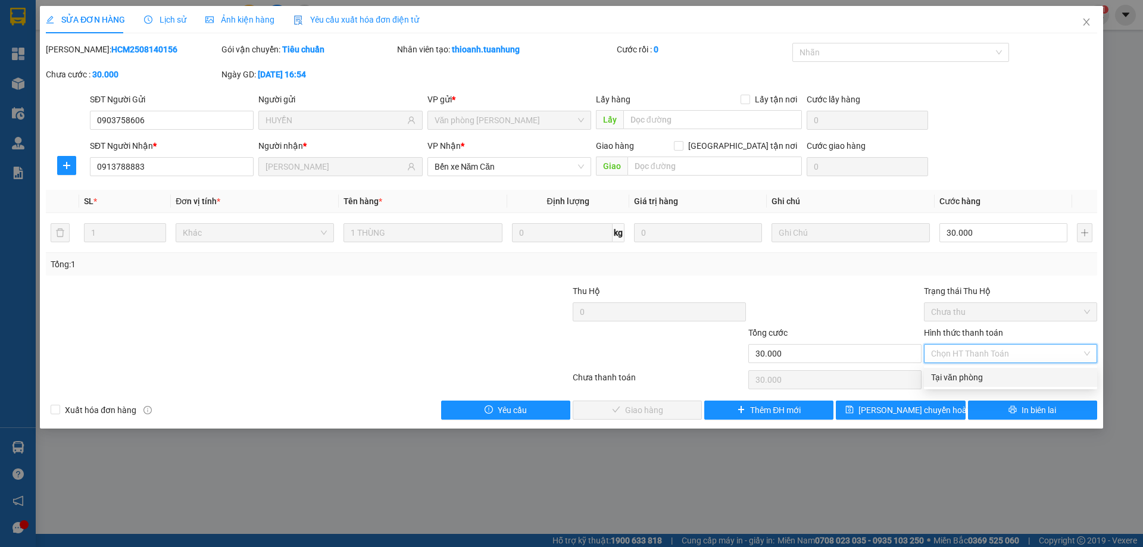
click at [936, 373] on div "Tại văn phòng" at bounding box center [1010, 377] width 159 height 13
type input "0"
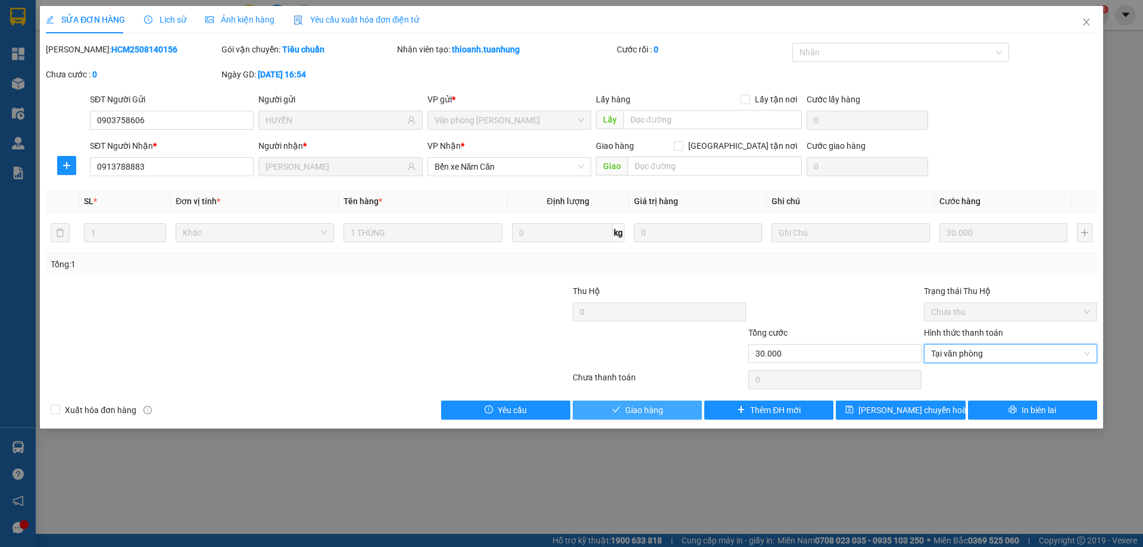
click at [606, 417] on button "Giao hàng" at bounding box center [637, 410] width 129 height 19
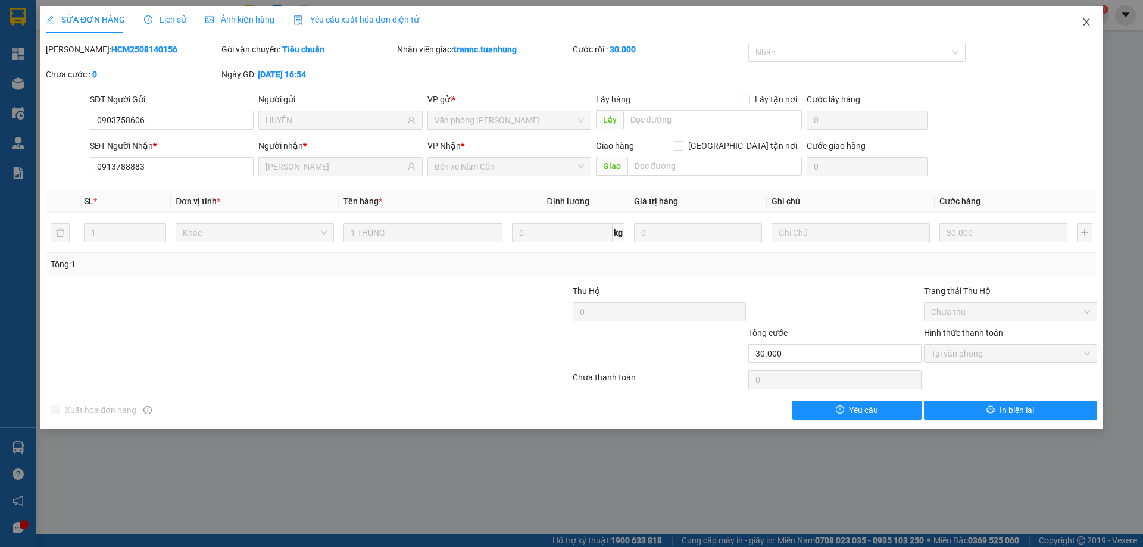
click at [1089, 21] on icon "close" at bounding box center [1086, 22] width 10 height 10
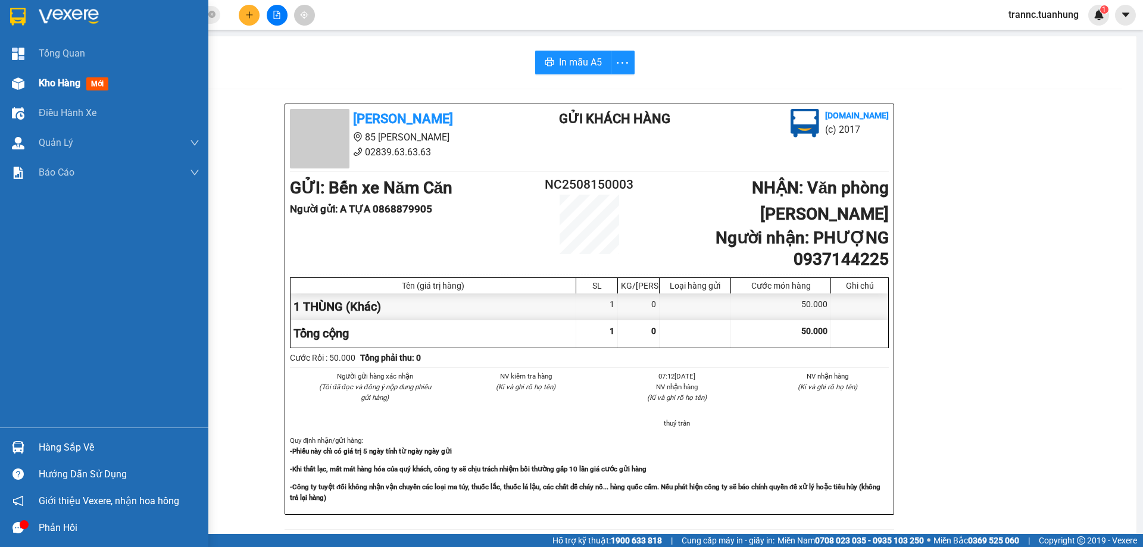
click at [90, 84] on span "mới" at bounding box center [97, 83] width 22 height 13
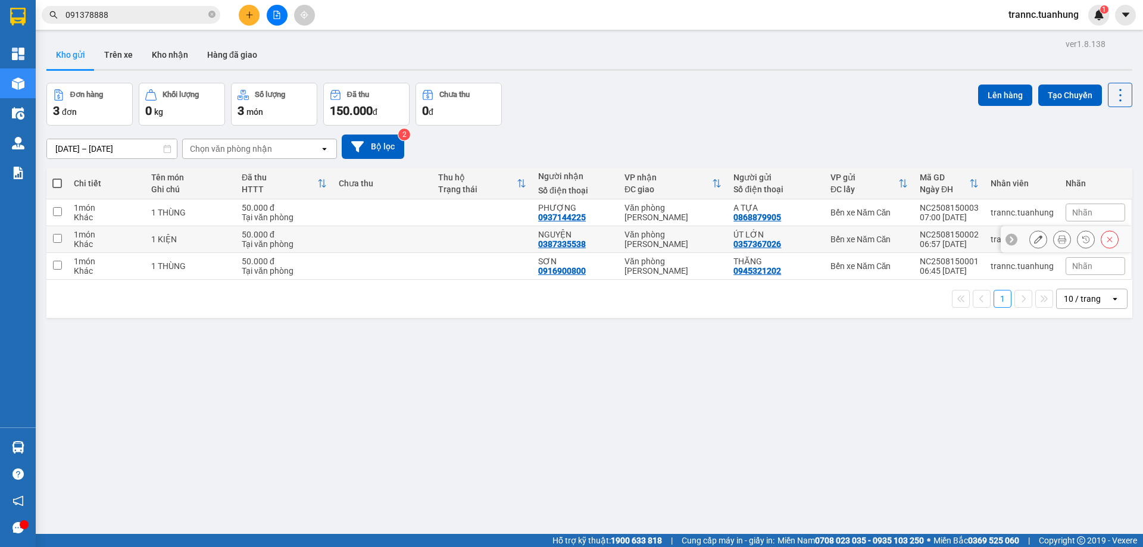
click at [379, 216] on td at bounding box center [383, 212] width 100 height 27
checkbox input "true"
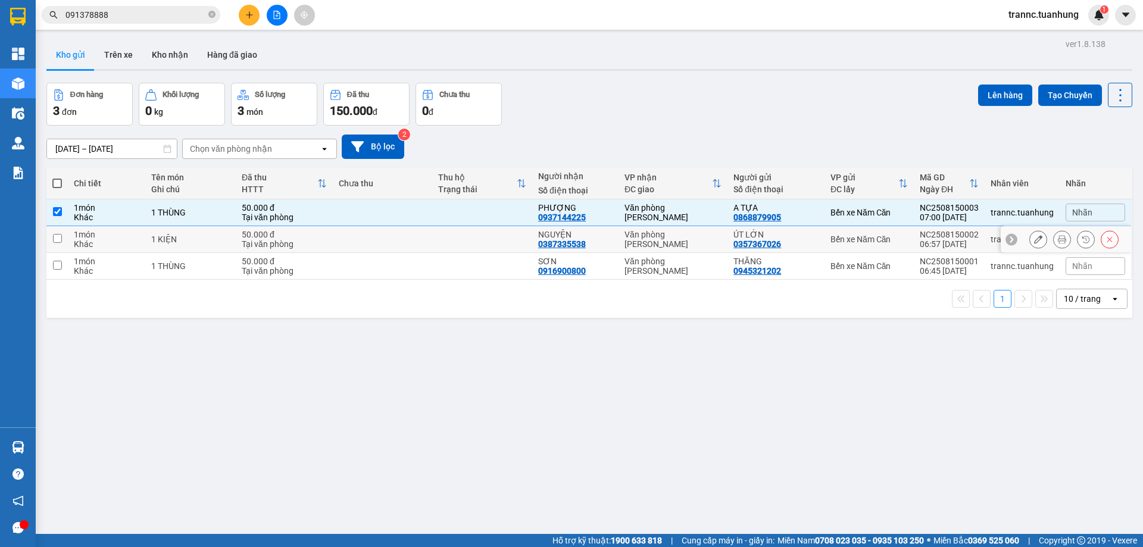
click at [376, 232] on td at bounding box center [383, 239] width 100 height 27
checkbox input "true"
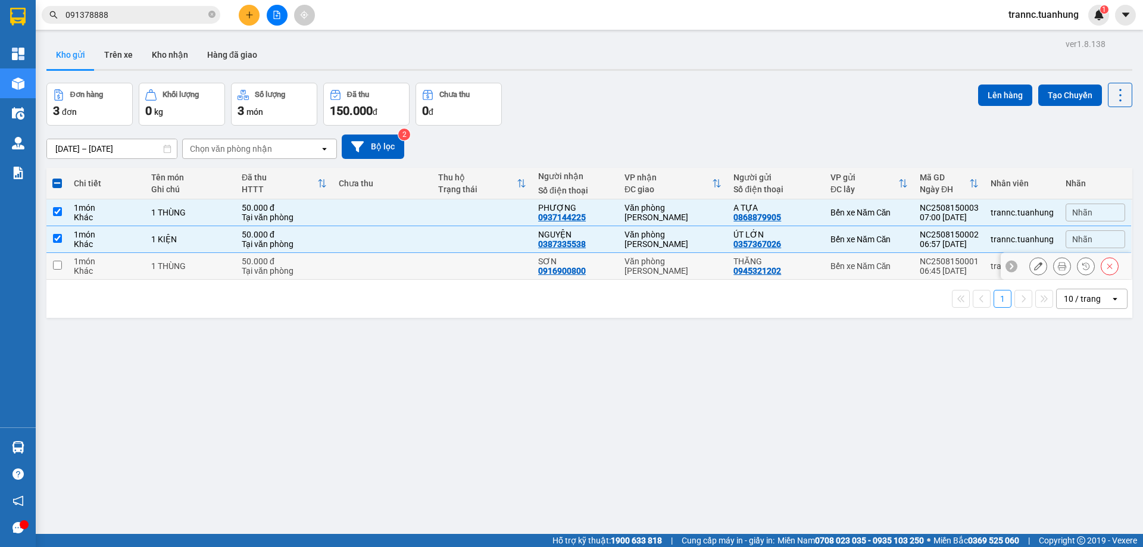
click at [374, 261] on td at bounding box center [383, 266] width 100 height 27
checkbox input "true"
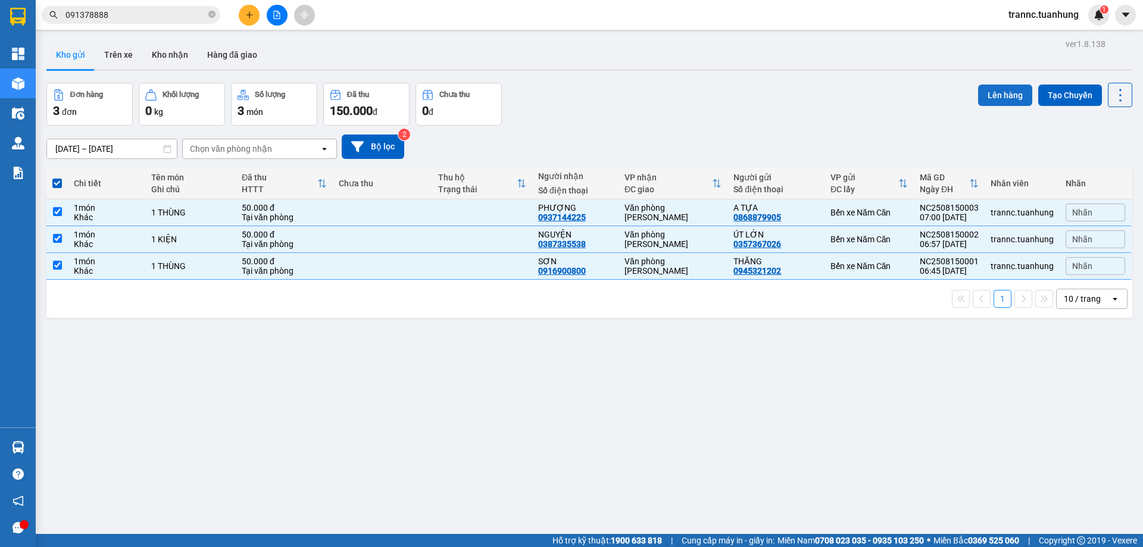
click at [987, 90] on button "Lên hàng" at bounding box center [1005, 95] width 54 height 21
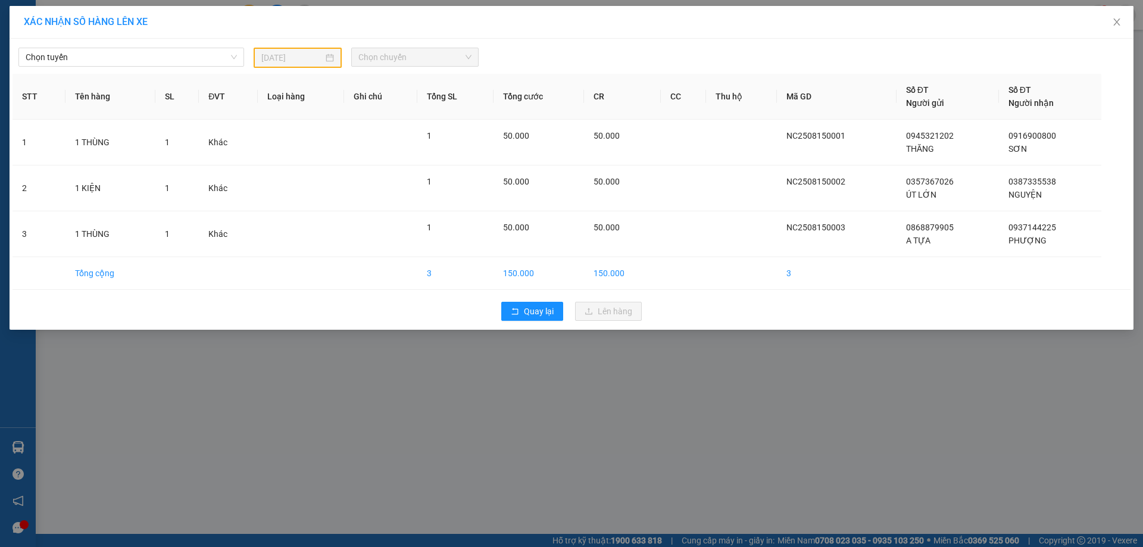
drag, startPoint x: 165, startPoint y: 60, endPoint x: 158, endPoint y: 67, distance: 10.5
click at [165, 58] on span "Chọn tuyến" at bounding box center [131, 57] width 211 height 18
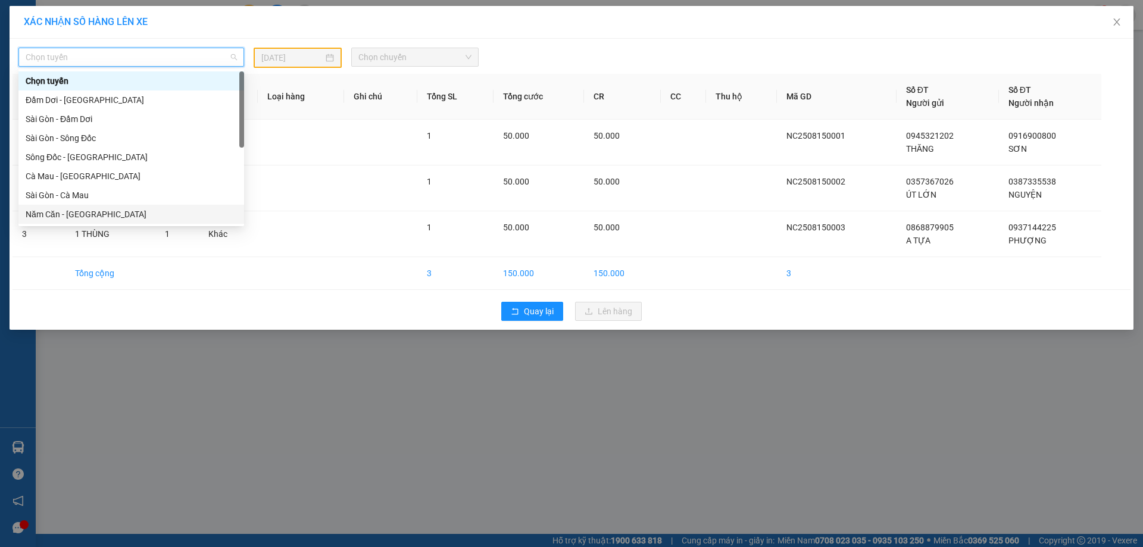
click at [107, 211] on div "Năm Căn - [GEOGRAPHIC_DATA]" at bounding box center [131, 214] width 211 height 13
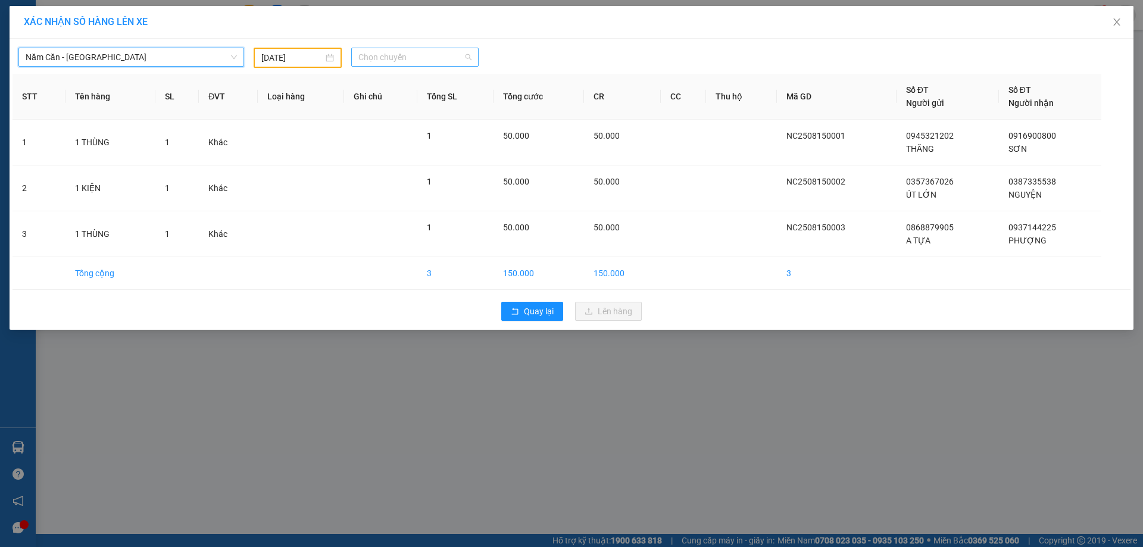
click at [404, 51] on span "Chọn chuyến" at bounding box center [414, 57] width 113 height 18
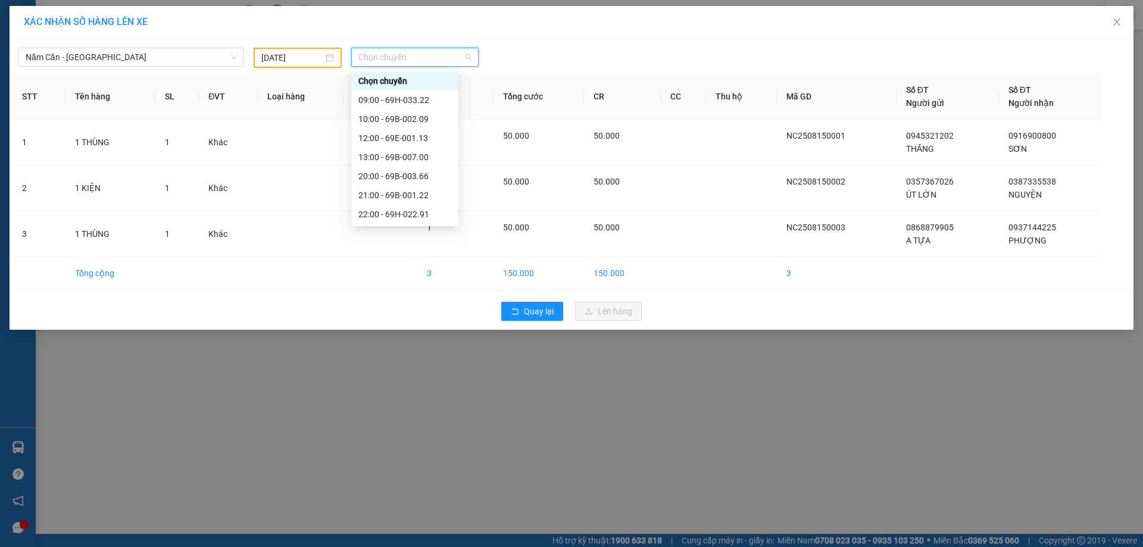
click at [304, 59] on input "[DATE]" at bounding box center [292, 57] width 62 height 13
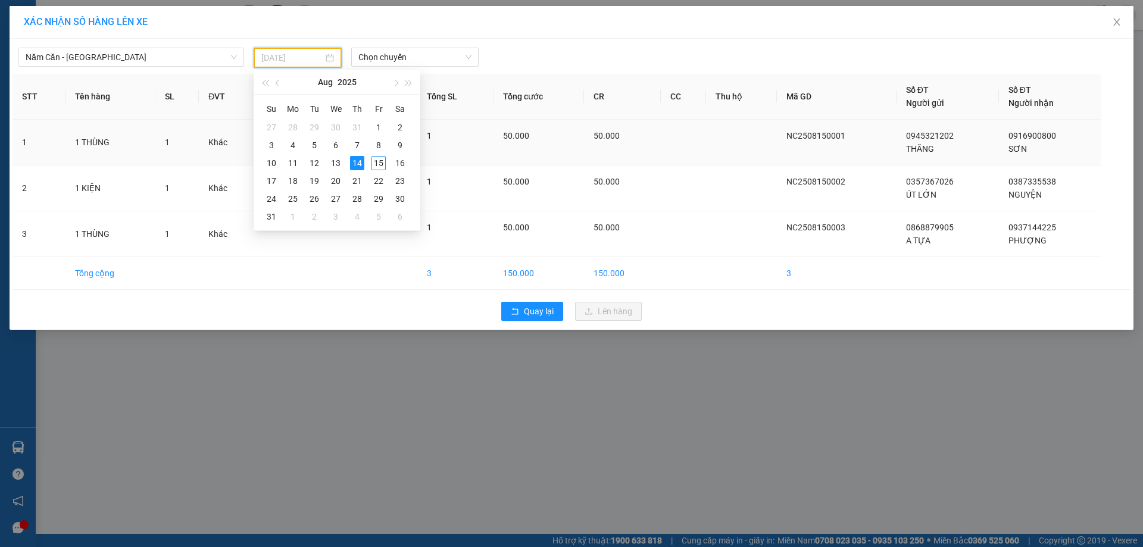
click at [376, 162] on div "15" at bounding box center [378, 163] width 14 height 14
type input "[DATE]"
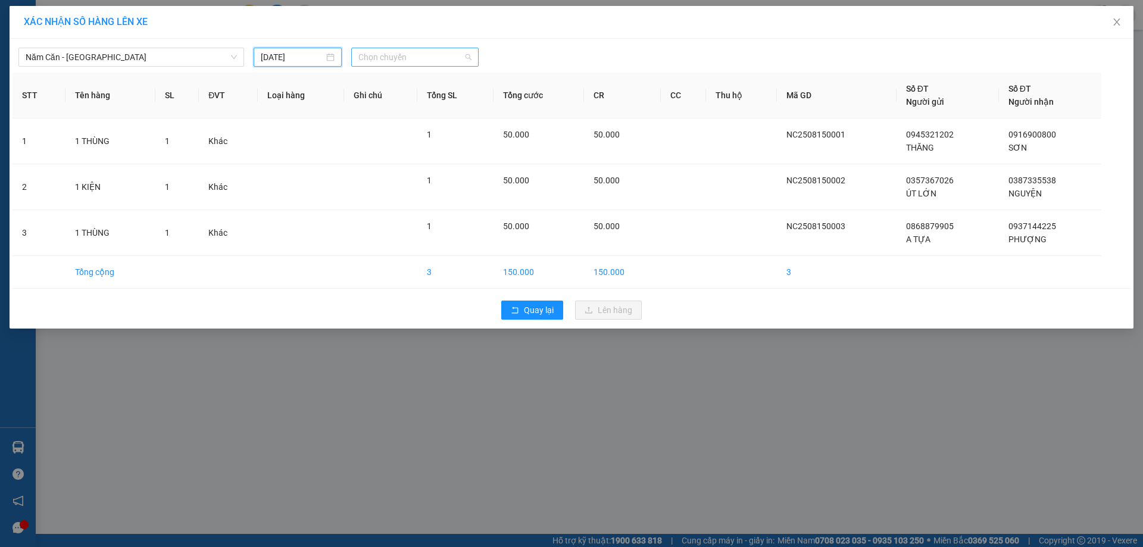
click at [394, 57] on span "Chọn chuyến" at bounding box center [414, 57] width 113 height 18
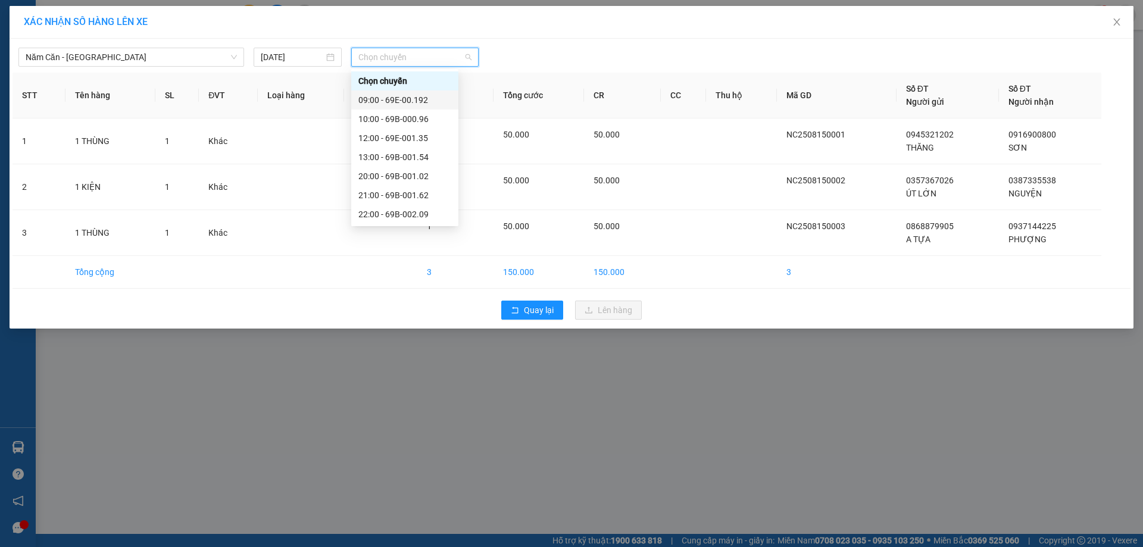
click at [416, 99] on div "09:00 - 69E-00.192" at bounding box center [404, 99] width 93 height 13
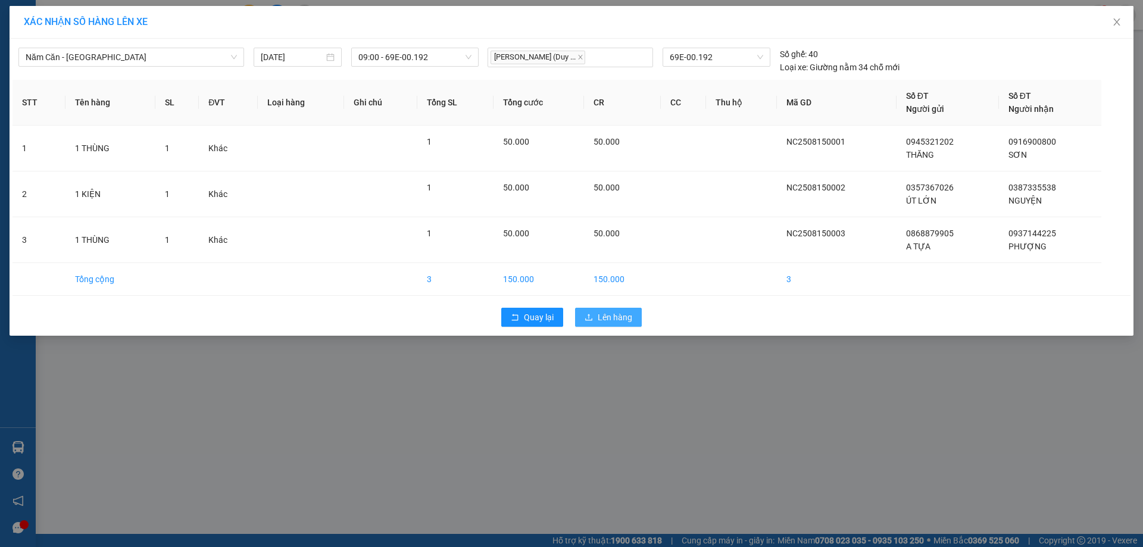
click at [594, 318] on button "Lên hàng" at bounding box center [608, 317] width 67 height 19
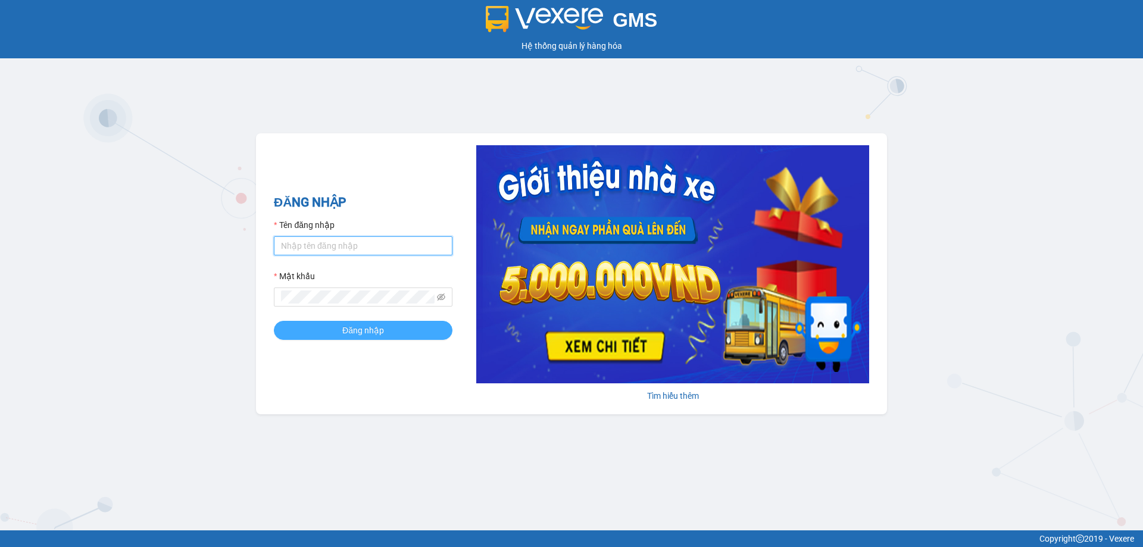
type input "trannc.tuanhung"
click at [310, 333] on button "Đăng nhập" at bounding box center [363, 330] width 179 height 19
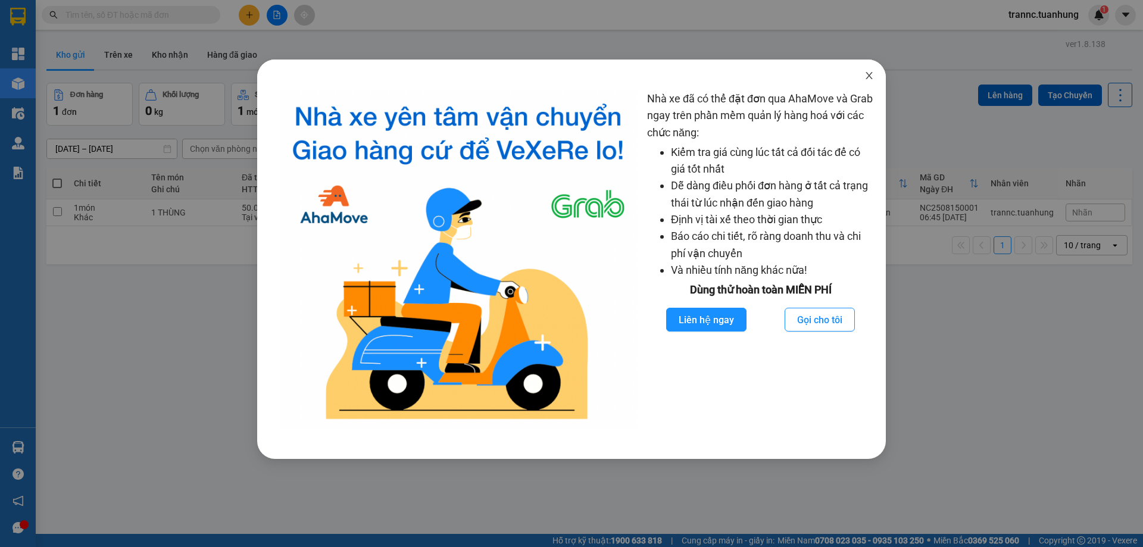
click at [868, 72] on icon "close" at bounding box center [869, 76] width 10 height 10
